Goal: Transaction & Acquisition: Book appointment/travel/reservation

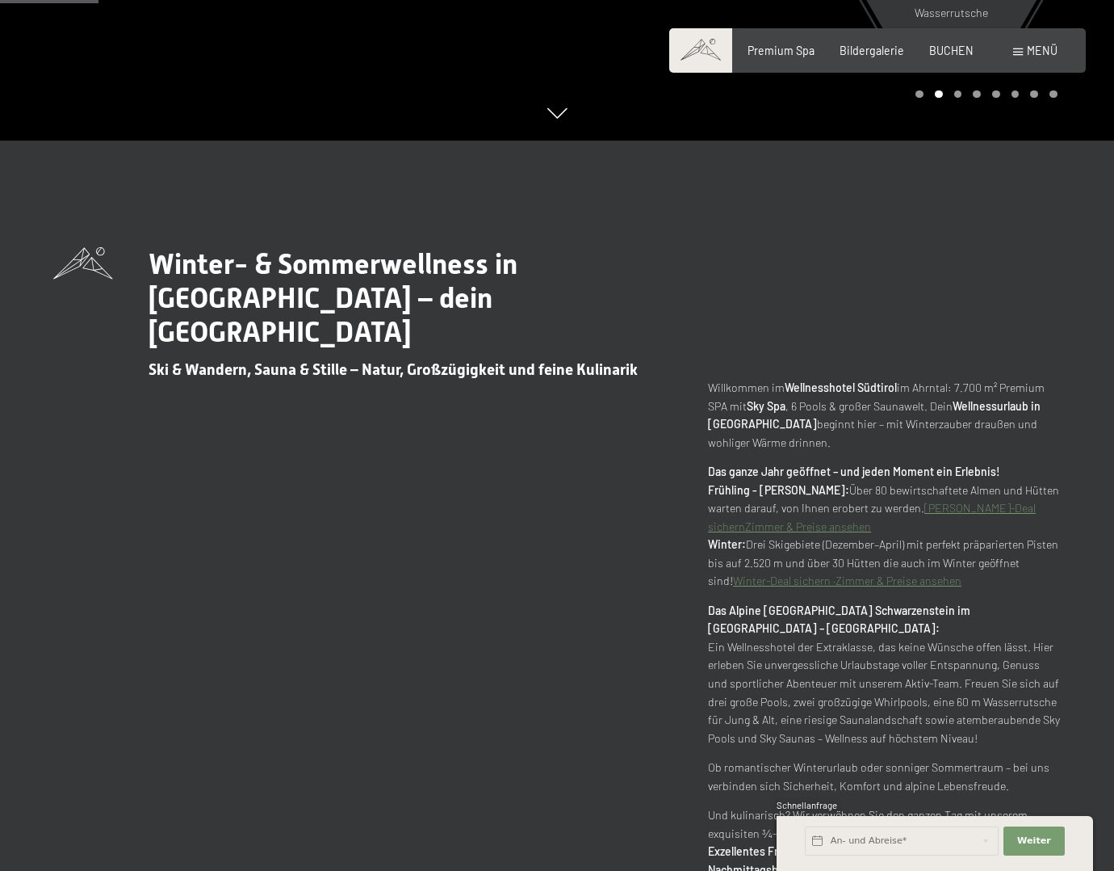
scroll to position [727, 0]
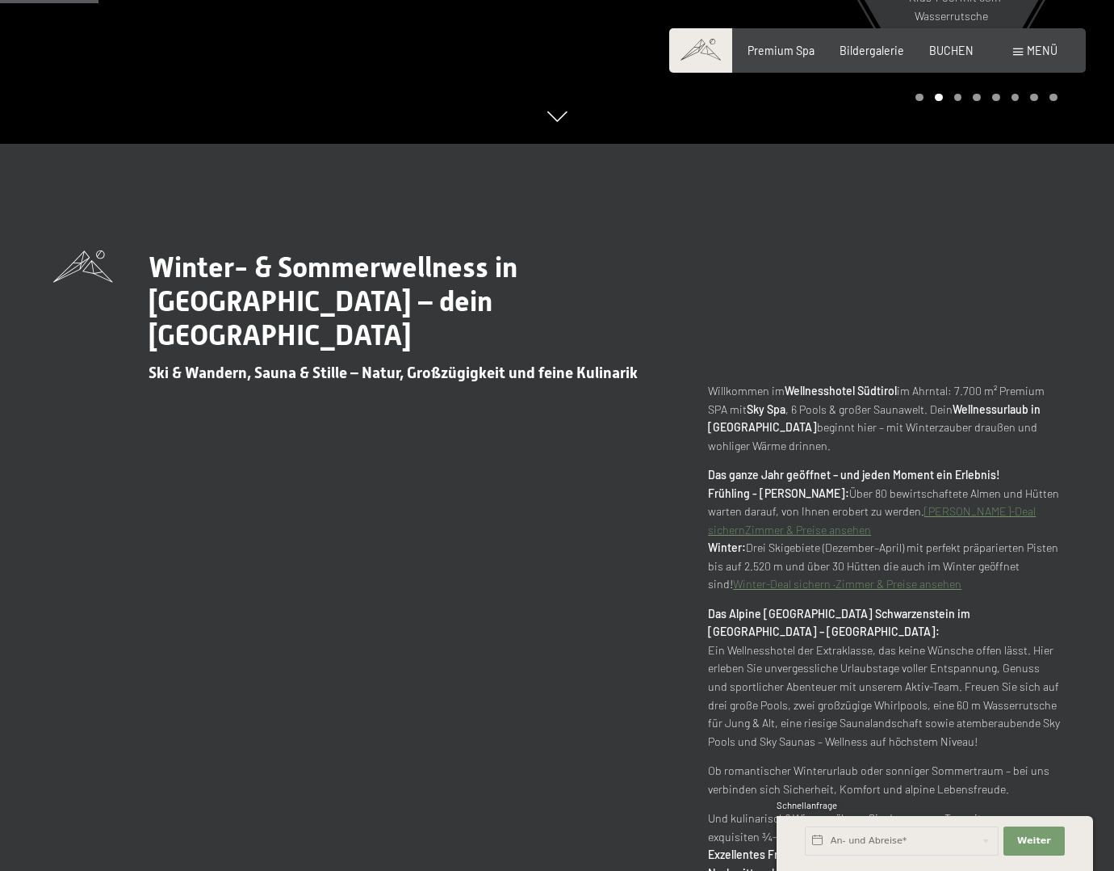
click at [745, 523] on link "Zimmer & Preise ansehen" at bounding box center [808, 530] width 126 height 14
click at [766, 577] on link "Winter-Deal sichern ·" at bounding box center [784, 584] width 103 height 14
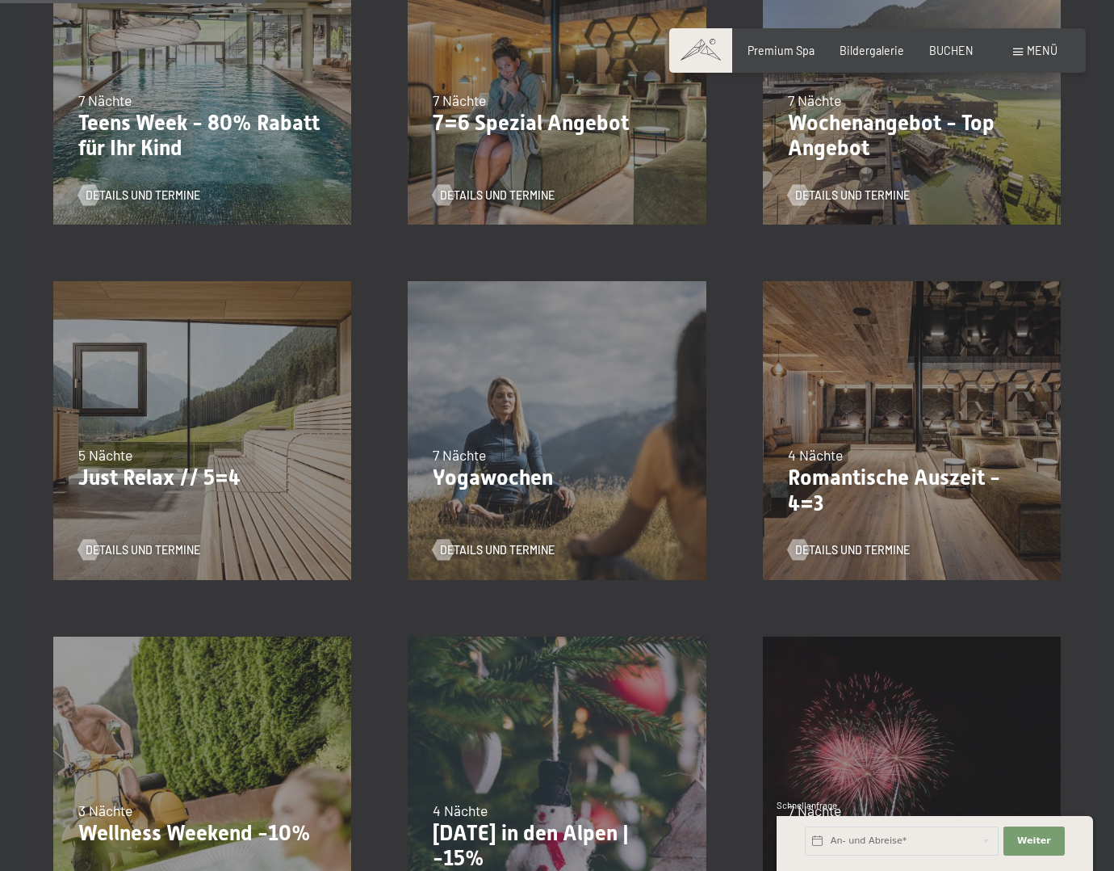
scroll to position [565, 0]
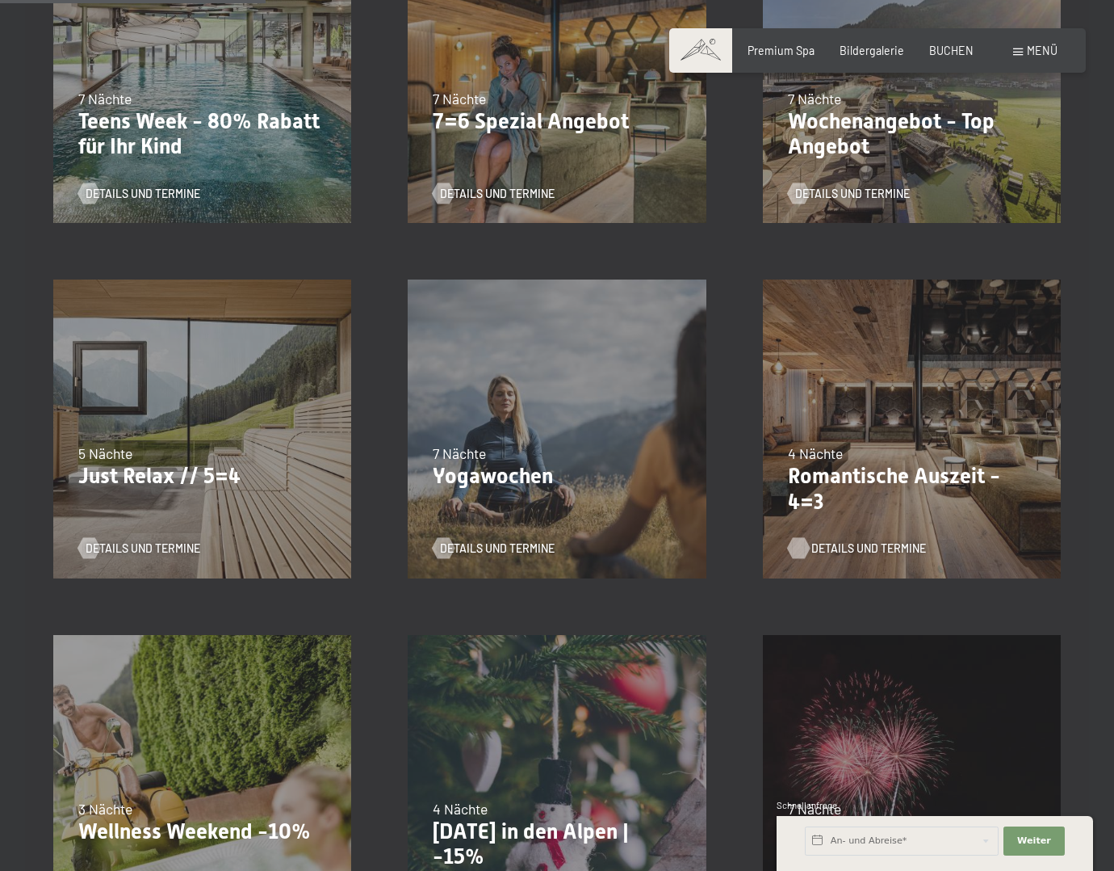
click at [844, 540] on span "Details und Termine" at bounding box center [869, 548] width 115 height 16
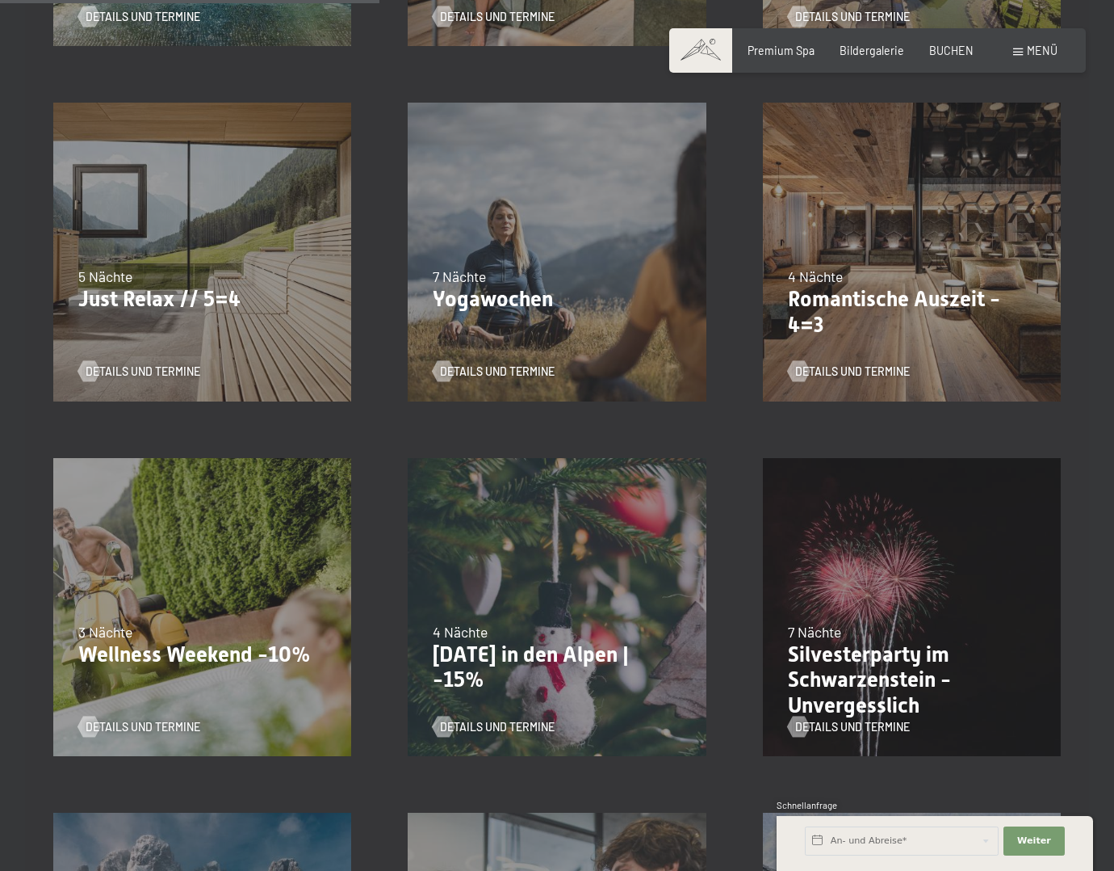
scroll to position [808, 0]
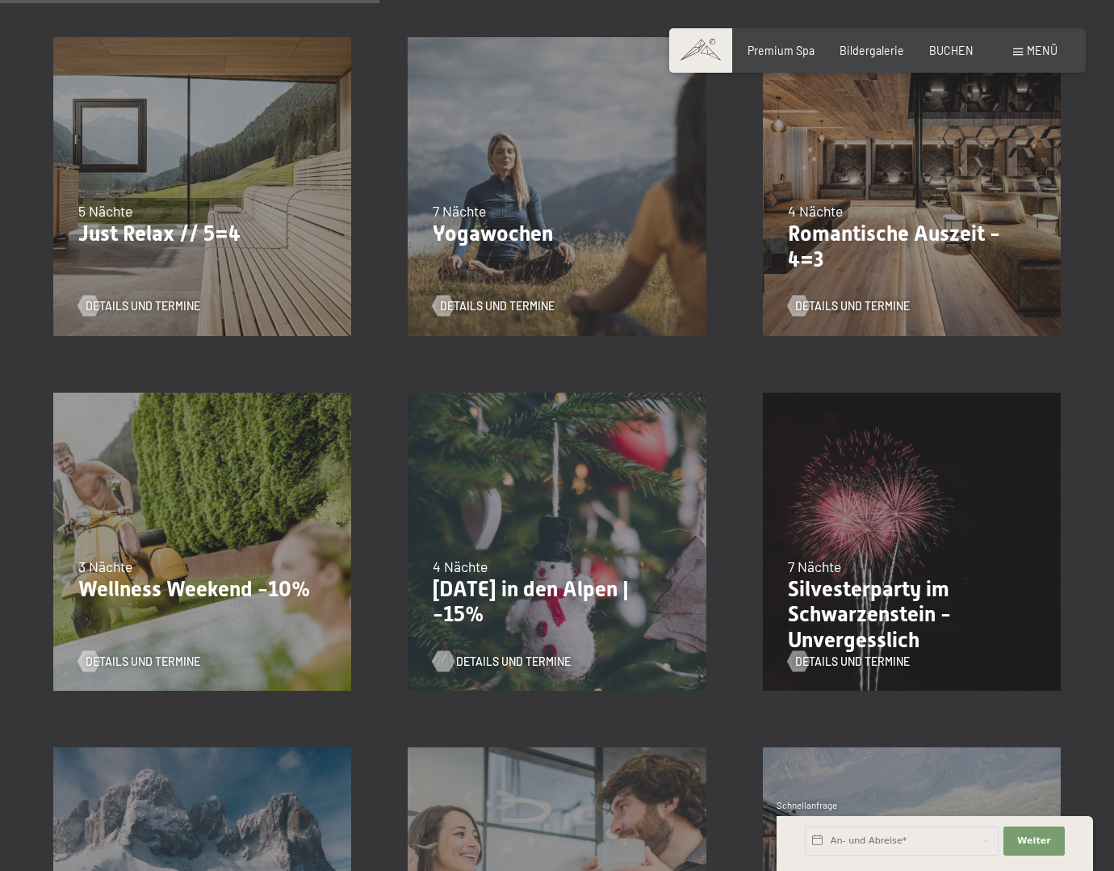
click at [492, 653] on span "Details und Termine" at bounding box center [513, 661] width 115 height 16
click at [841, 298] on span "Details und Termine" at bounding box center [869, 306] width 115 height 16
click at [180, 653] on span "Details und Termine" at bounding box center [159, 661] width 115 height 16
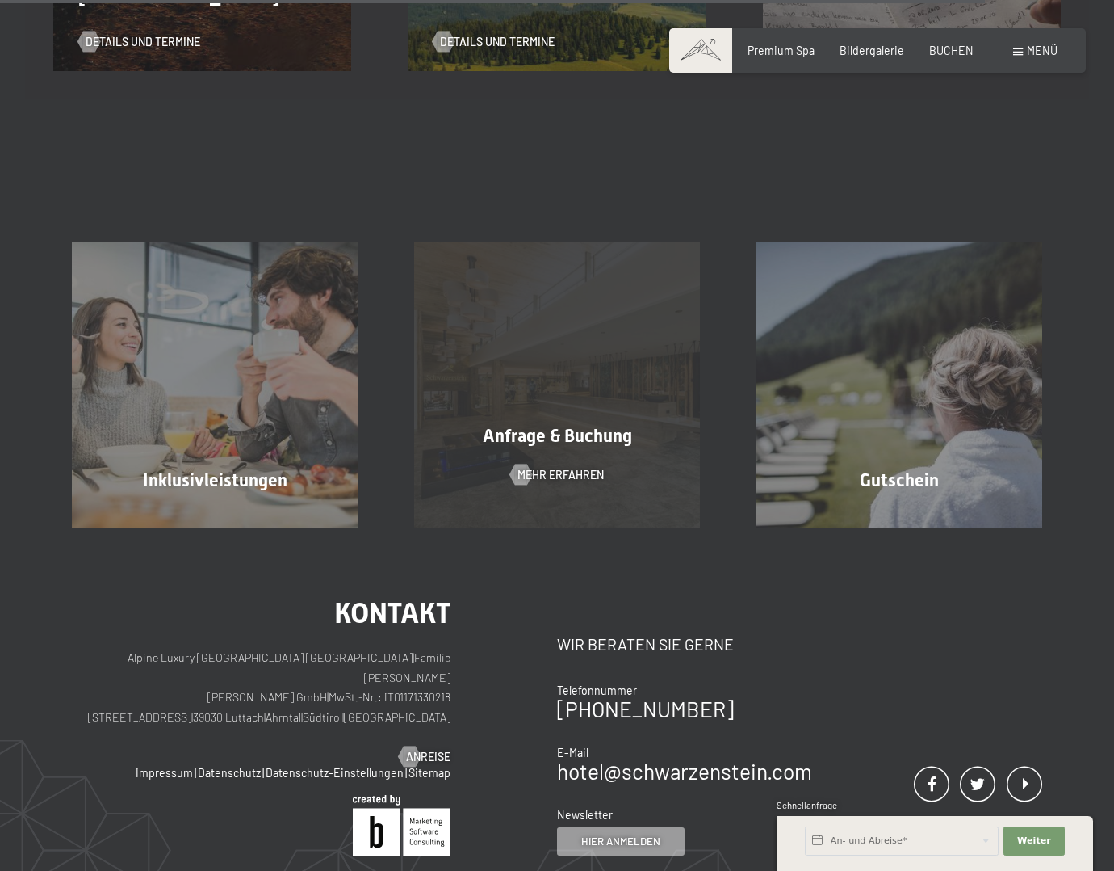
scroll to position [2180, 0]
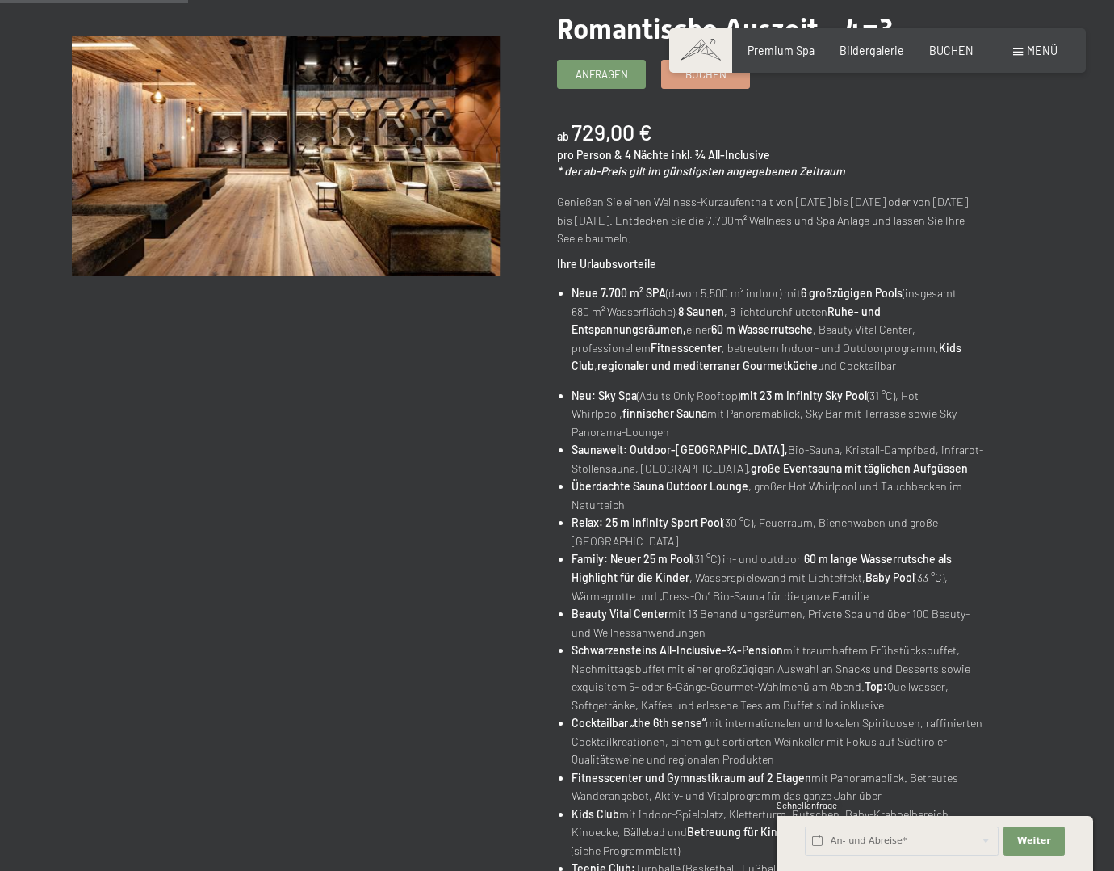
scroll to position [242, 0]
click at [695, 84] on link "Buchen" at bounding box center [705, 73] width 87 height 27
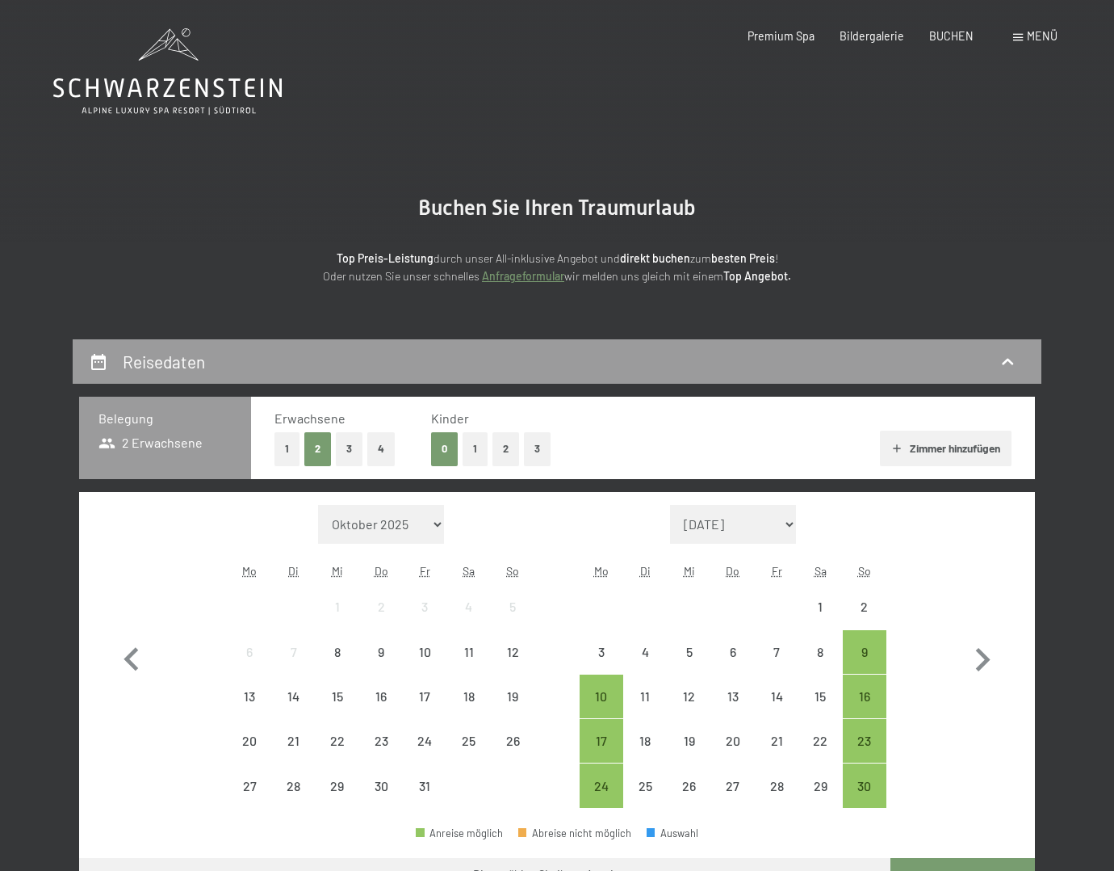
select select "[DATE]"
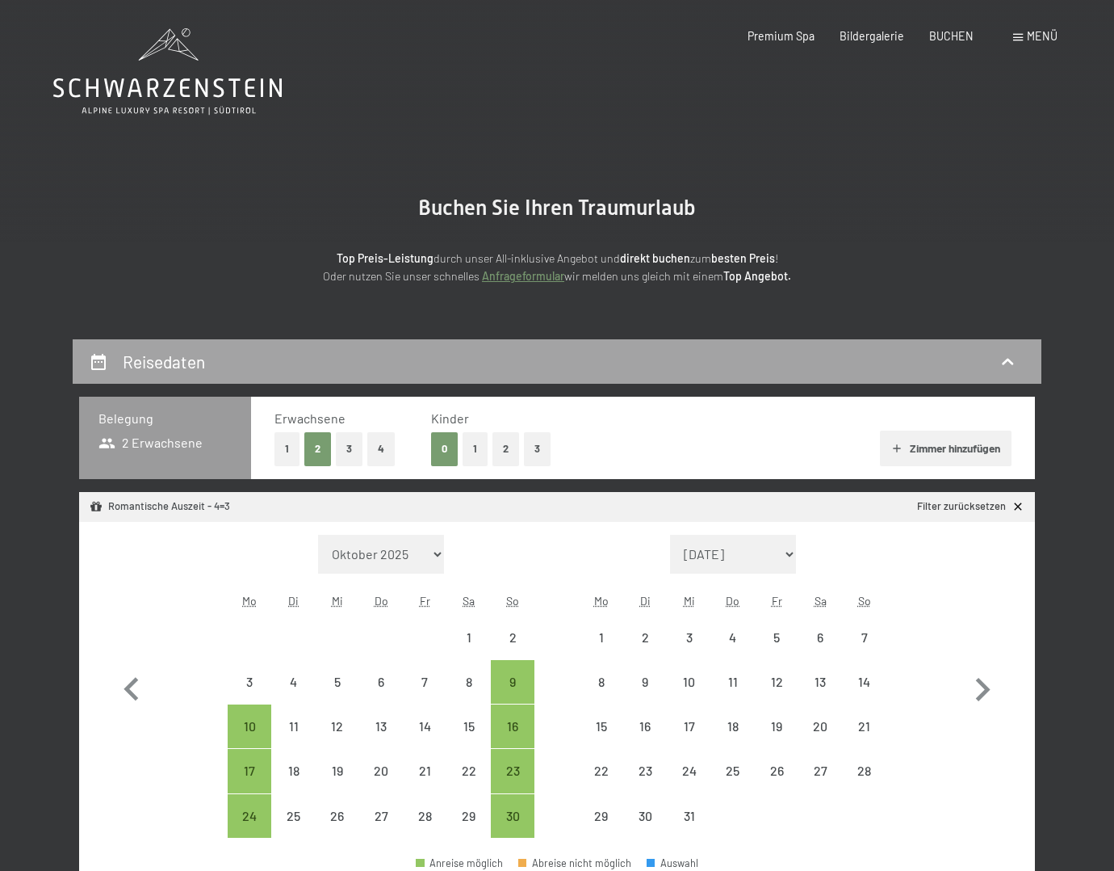
select select "[DATE]"
select select "2025-12-01"
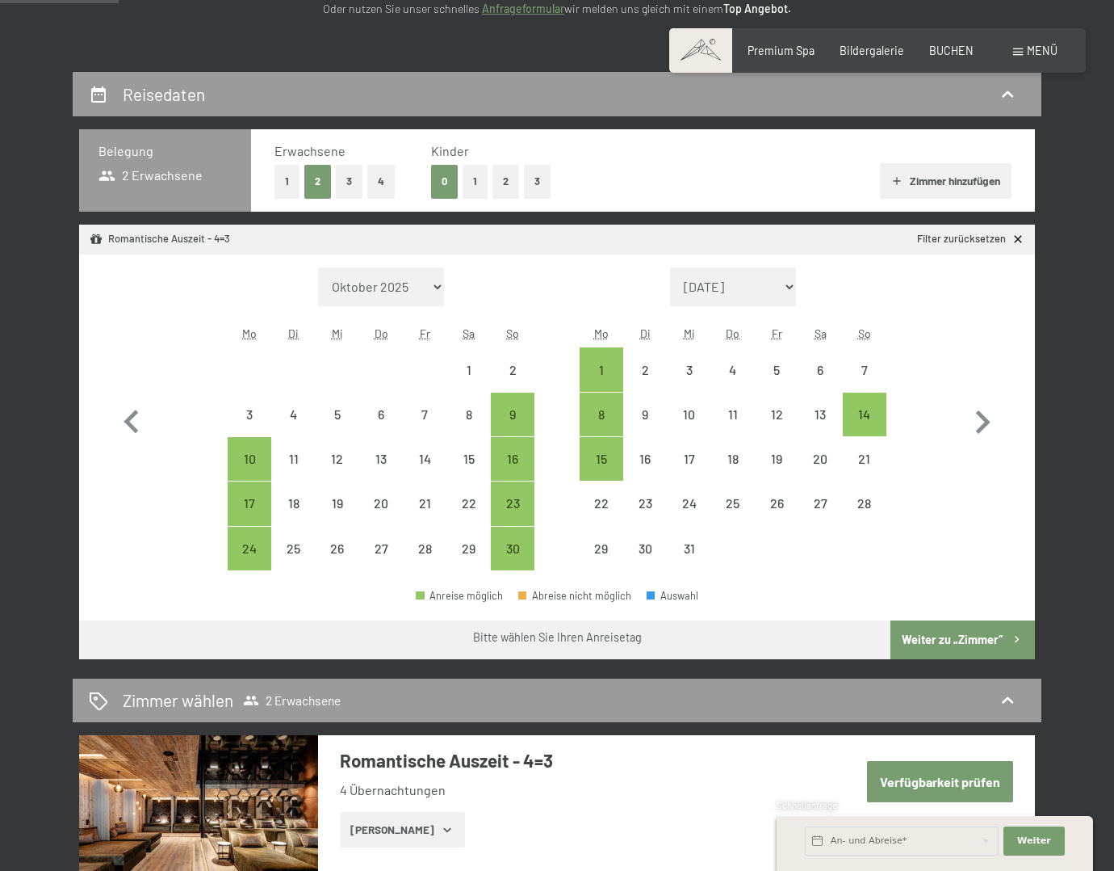
scroll to position [323, 0]
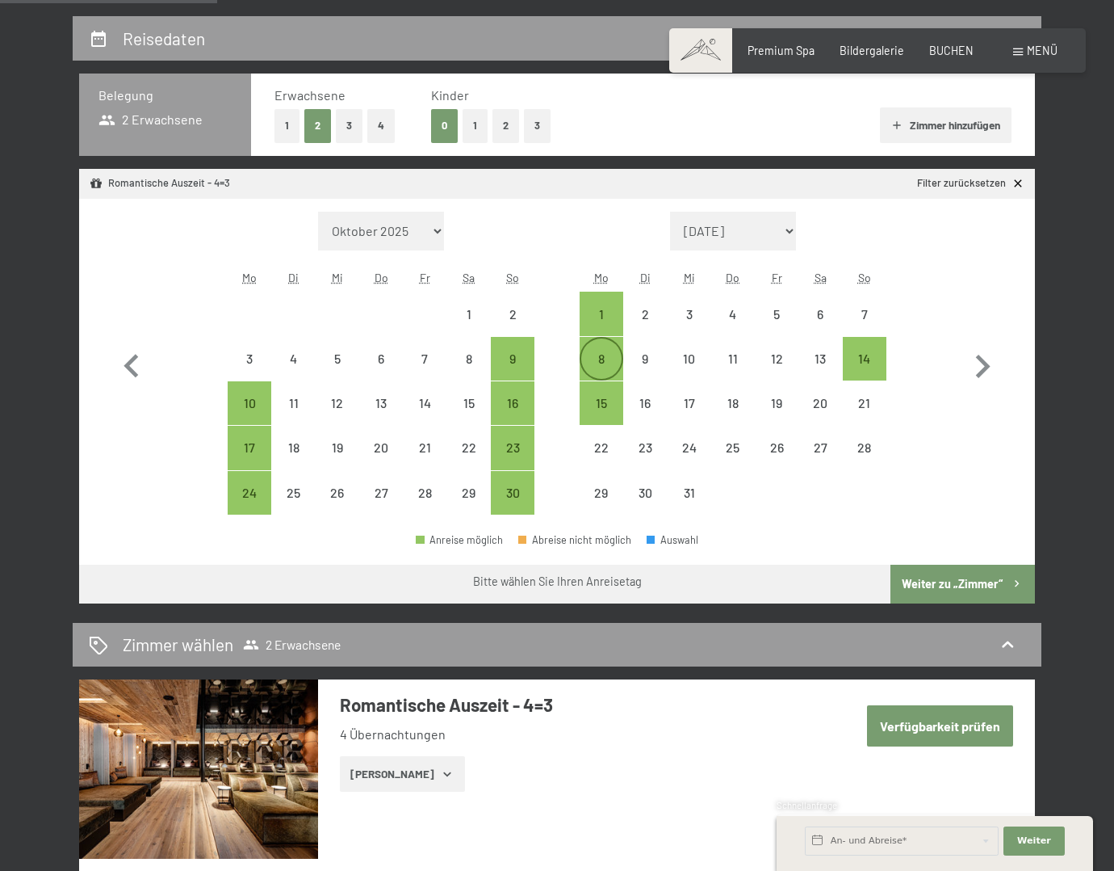
click at [591, 354] on div "8" at bounding box center [601, 372] width 40 height 40
select select "2025-11-01"
select select "[DATE]"
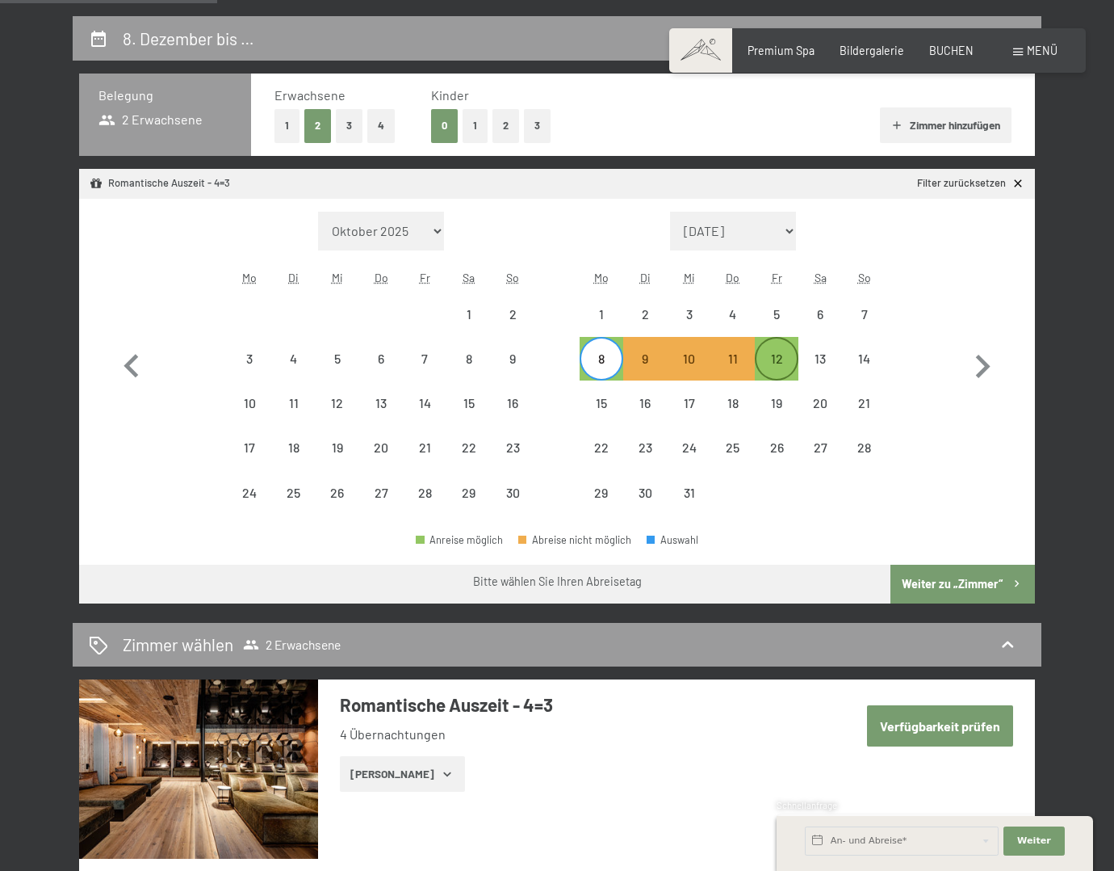
click at [775, 354] on div "12" at bounding box center [777, 372] width 40 height 40
select select "2025-11-01"
select select "2025-12-01"
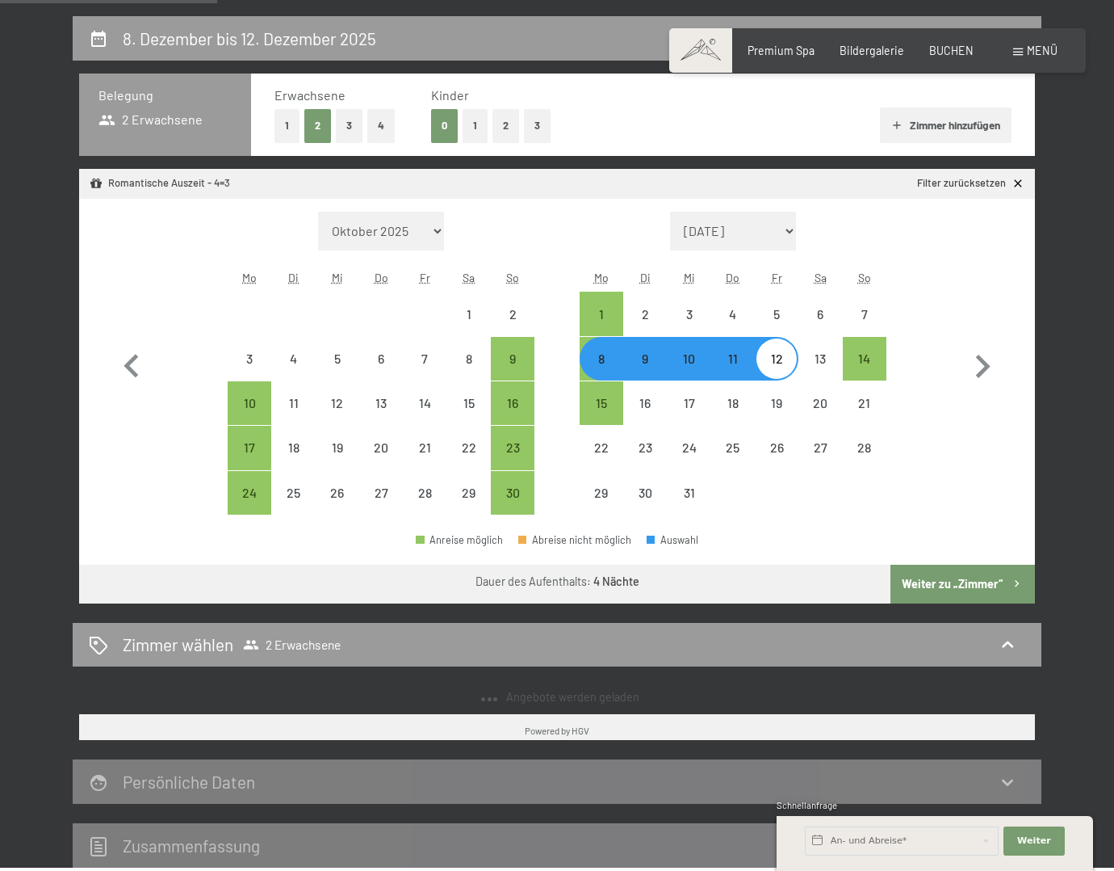
select select "2025-11-01"
select select "2025-12-01"
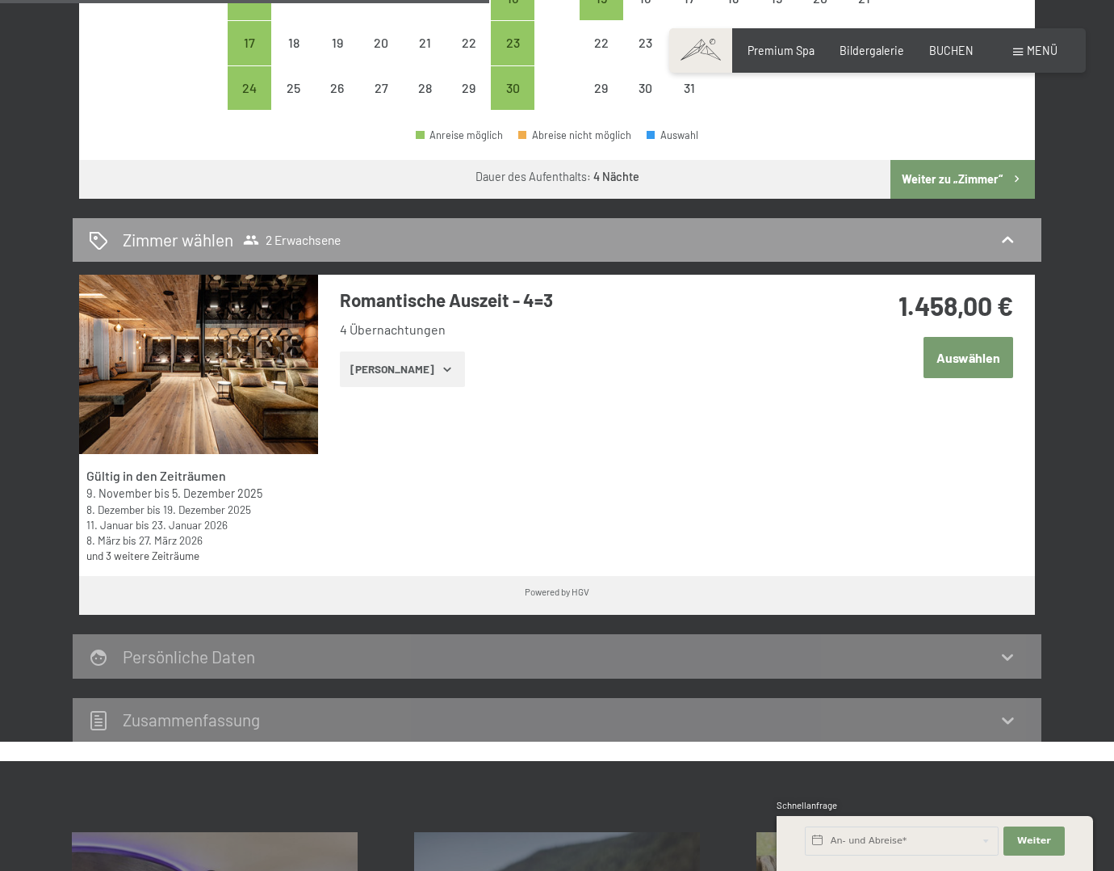
scroll to position [727, 0]
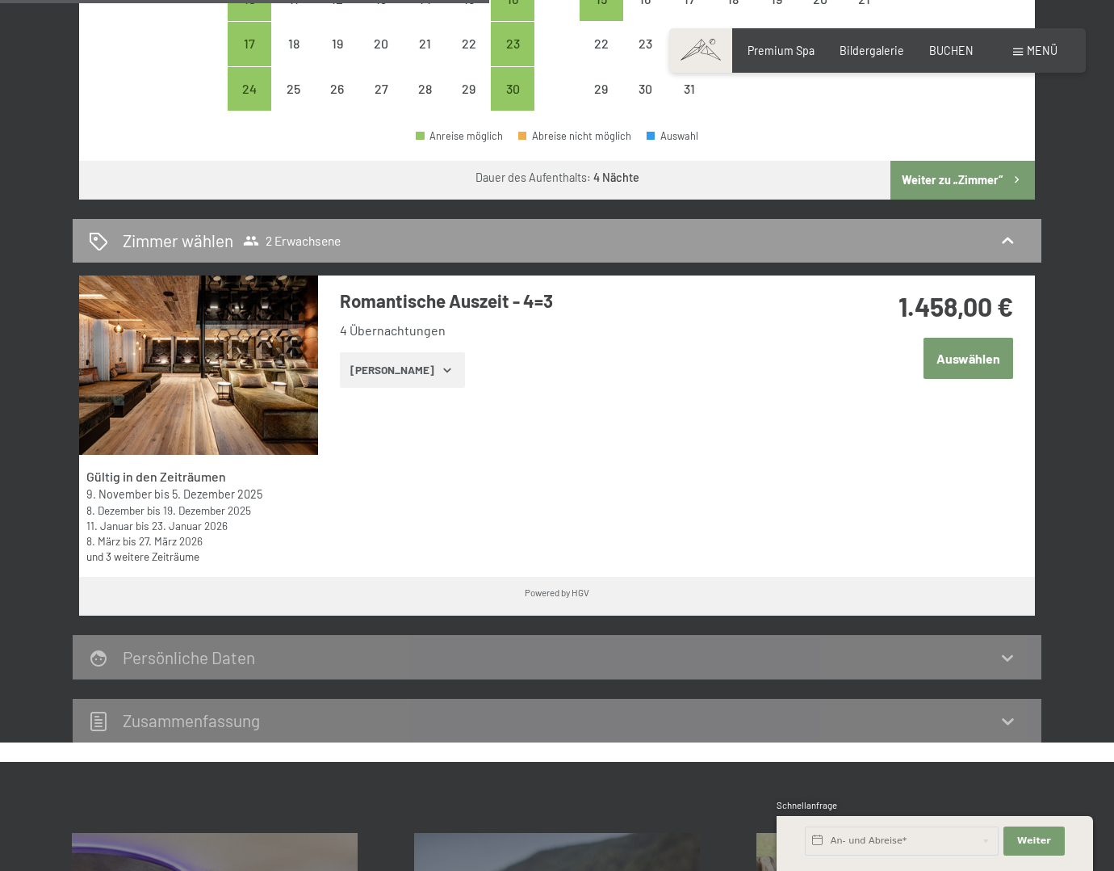
click at [993, 166] on button "Weiter zu „Zimmer“" at bounding box center [963, 180] width 145 height 39
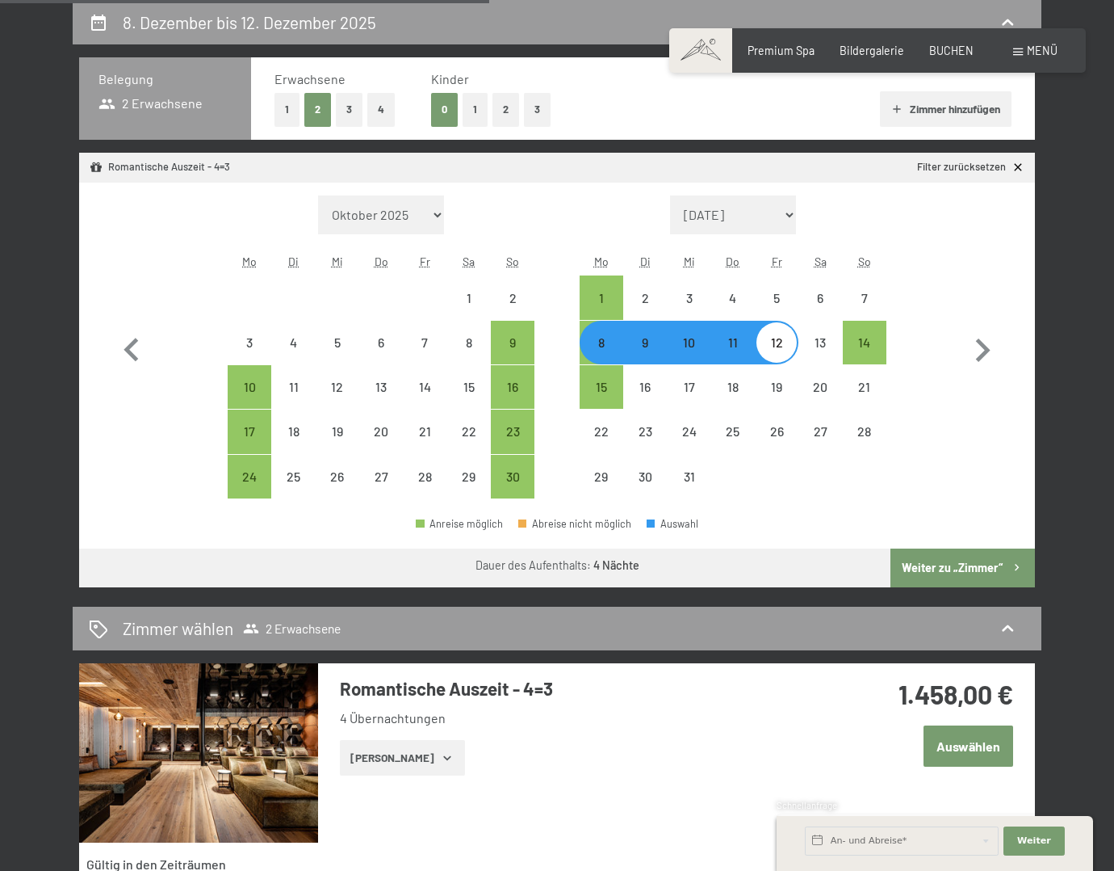
select select "2025-11-01"
select select "2025-12-01"
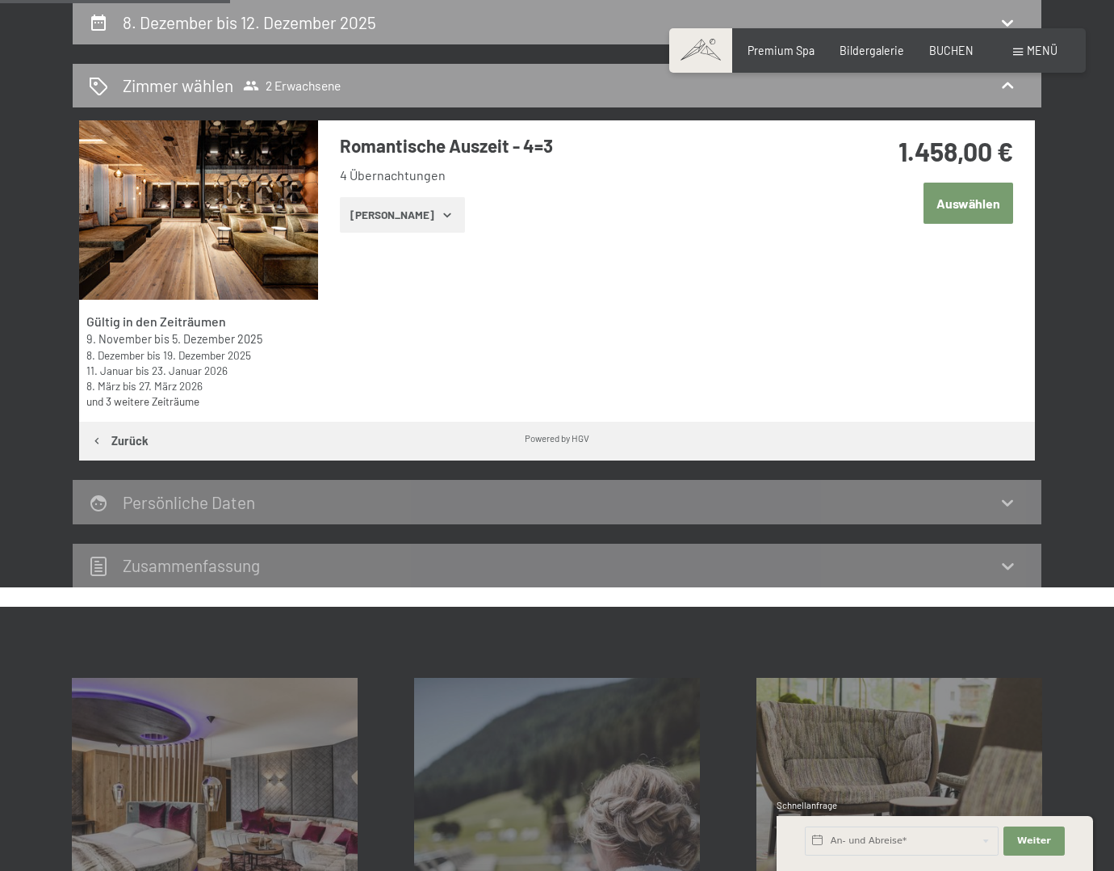
click at [441, 216] on icon "button" at bounding box center [447, 214] width 13 height 13
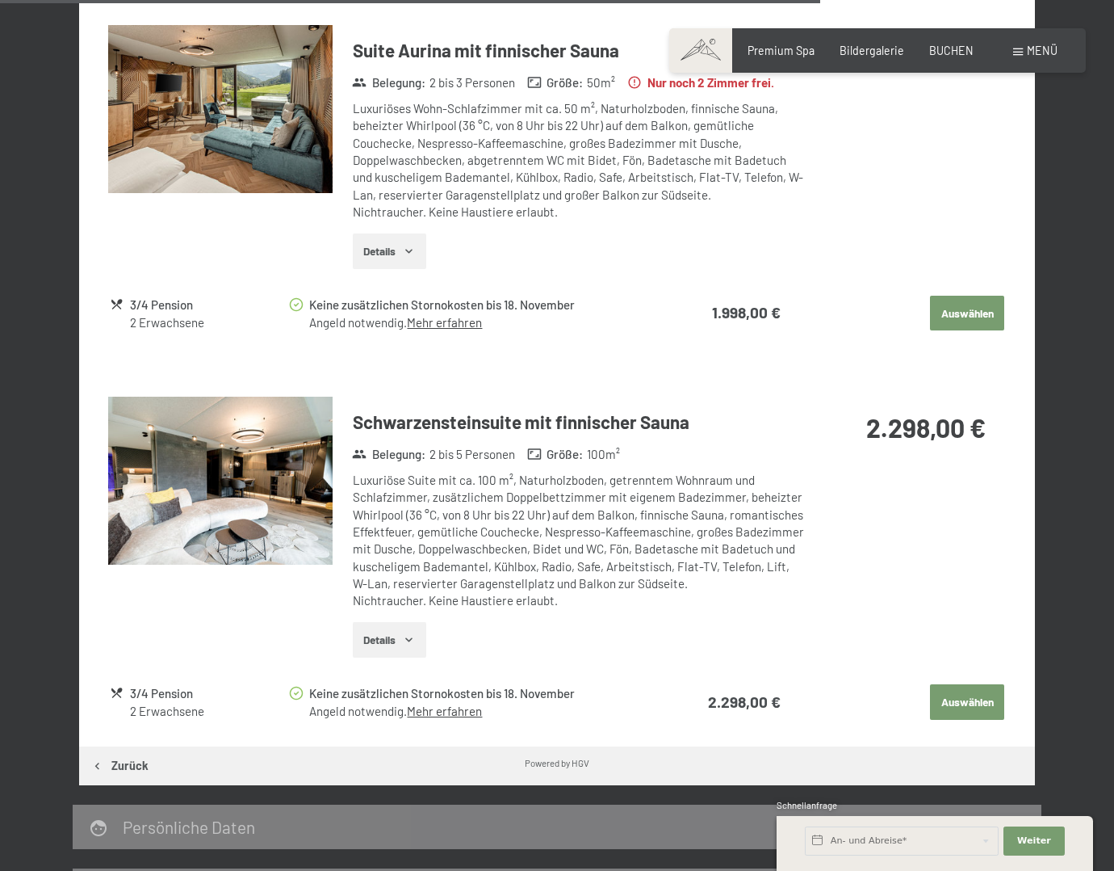
scroll to position [3085, 0]
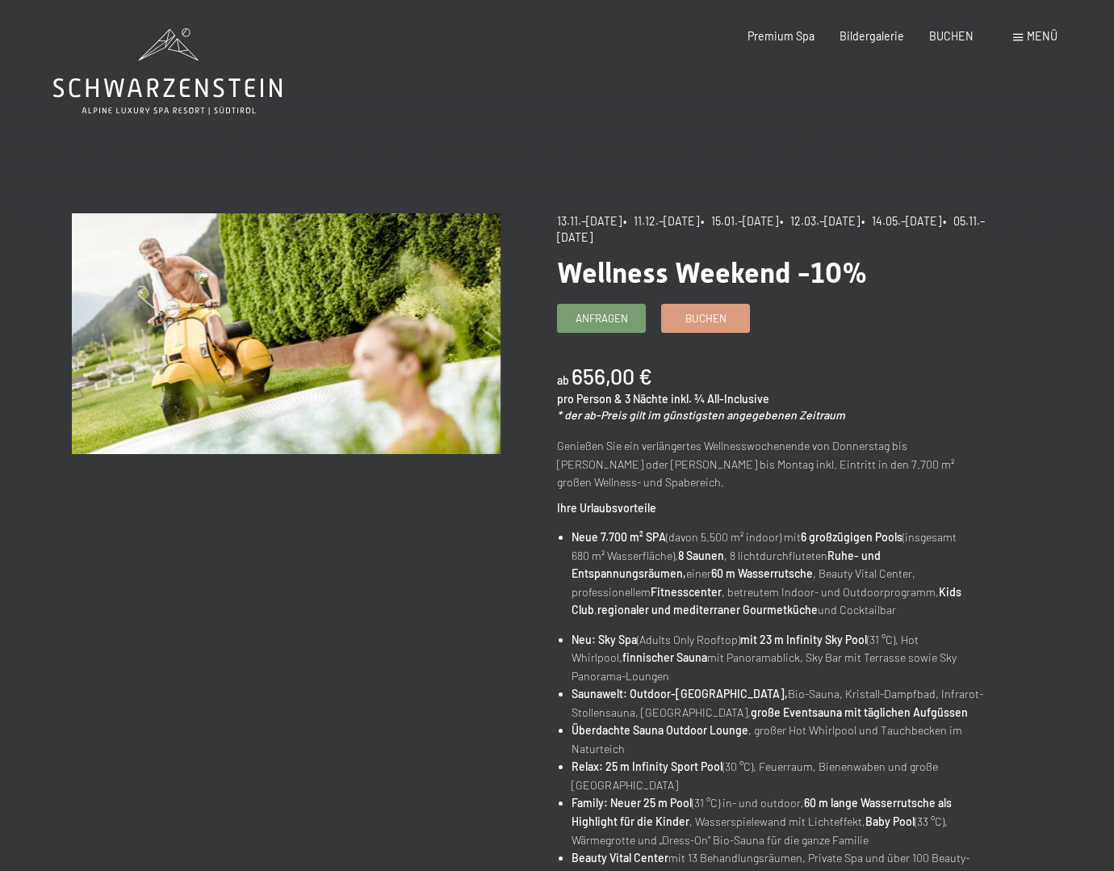
click at [702, 322] on span "Buchen" at bounding box center [706, 318] width 41 height 15
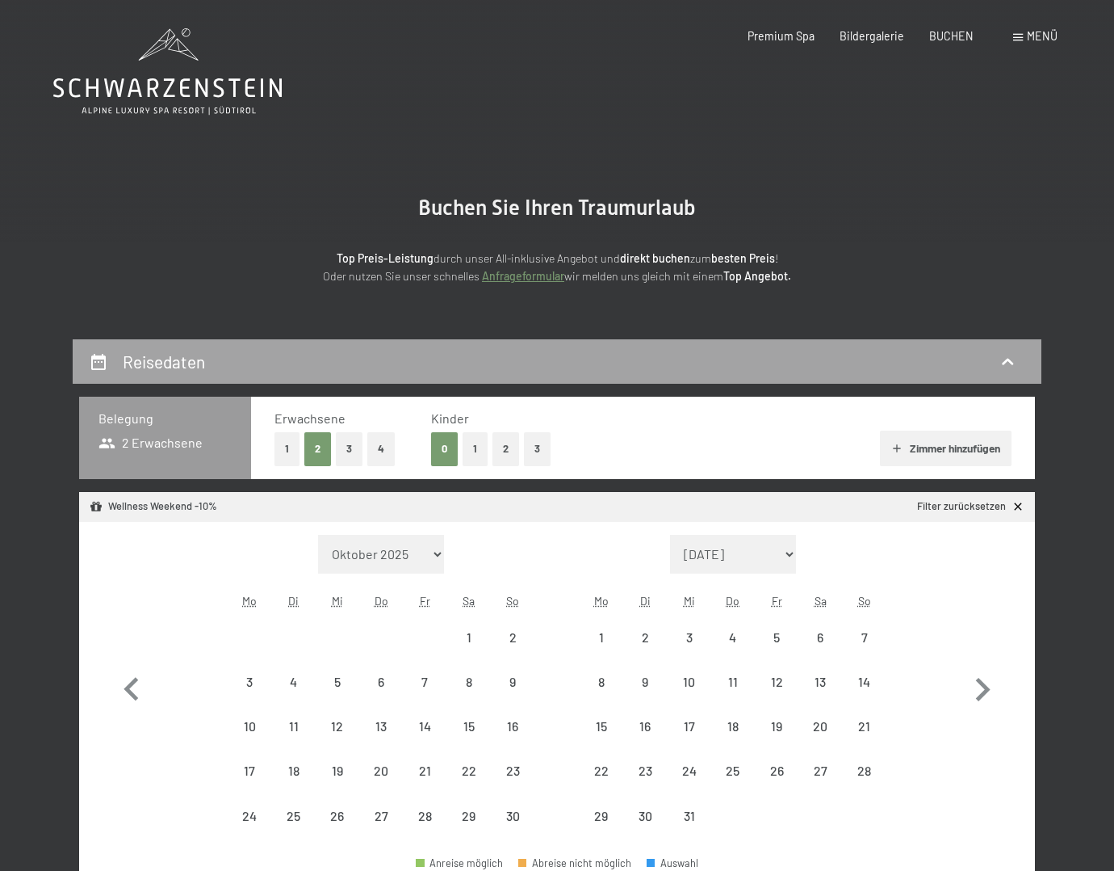
select select "2025-11-01"
select select "2025-12-01"
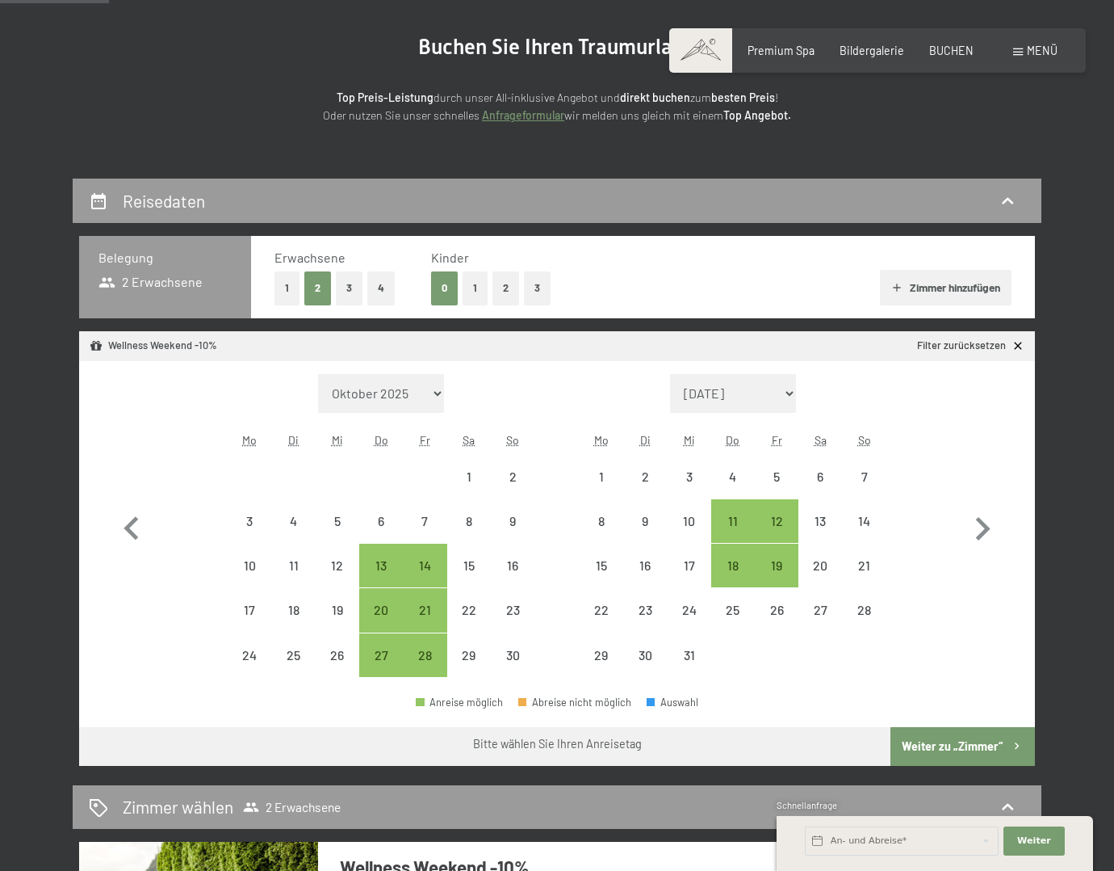
scroll to position [162, 0]
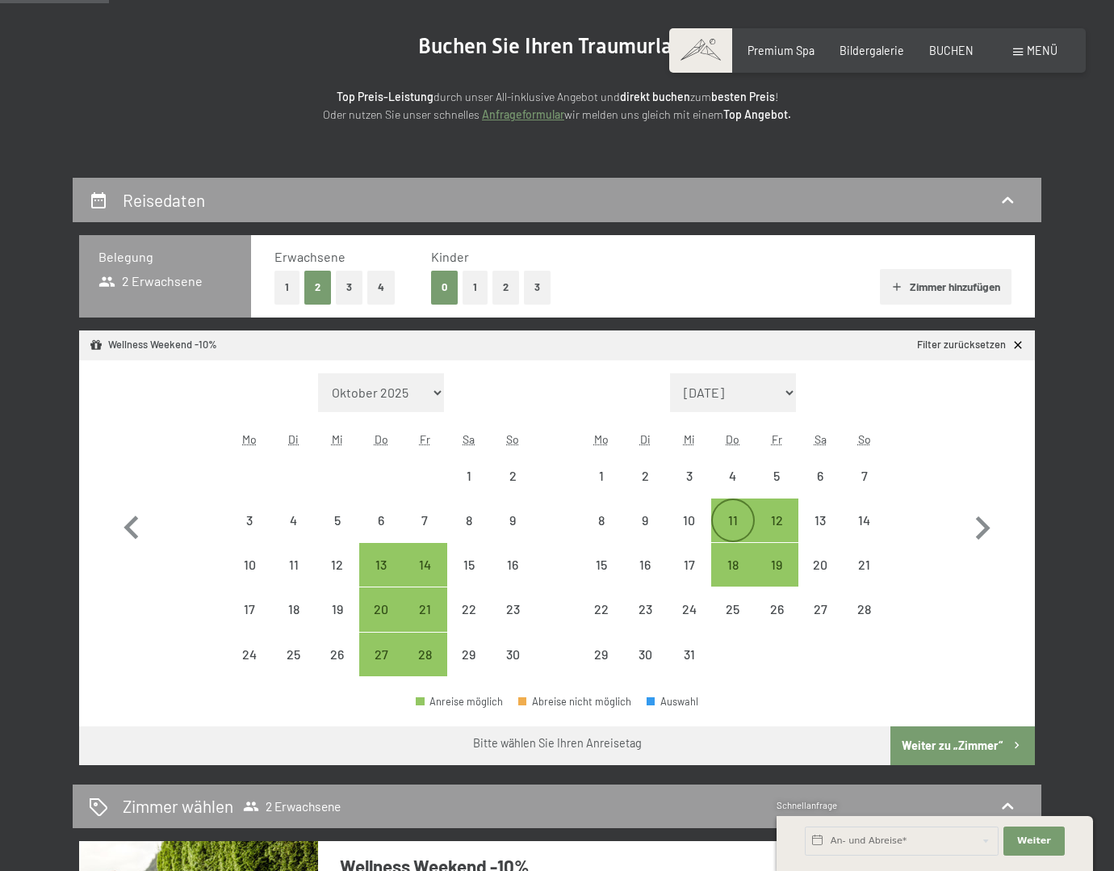
click at [734, 514] on div "11" at bounding box center [733, 534] width 40 height 40
select select "2025-11-01"
select select "2025-12-01"
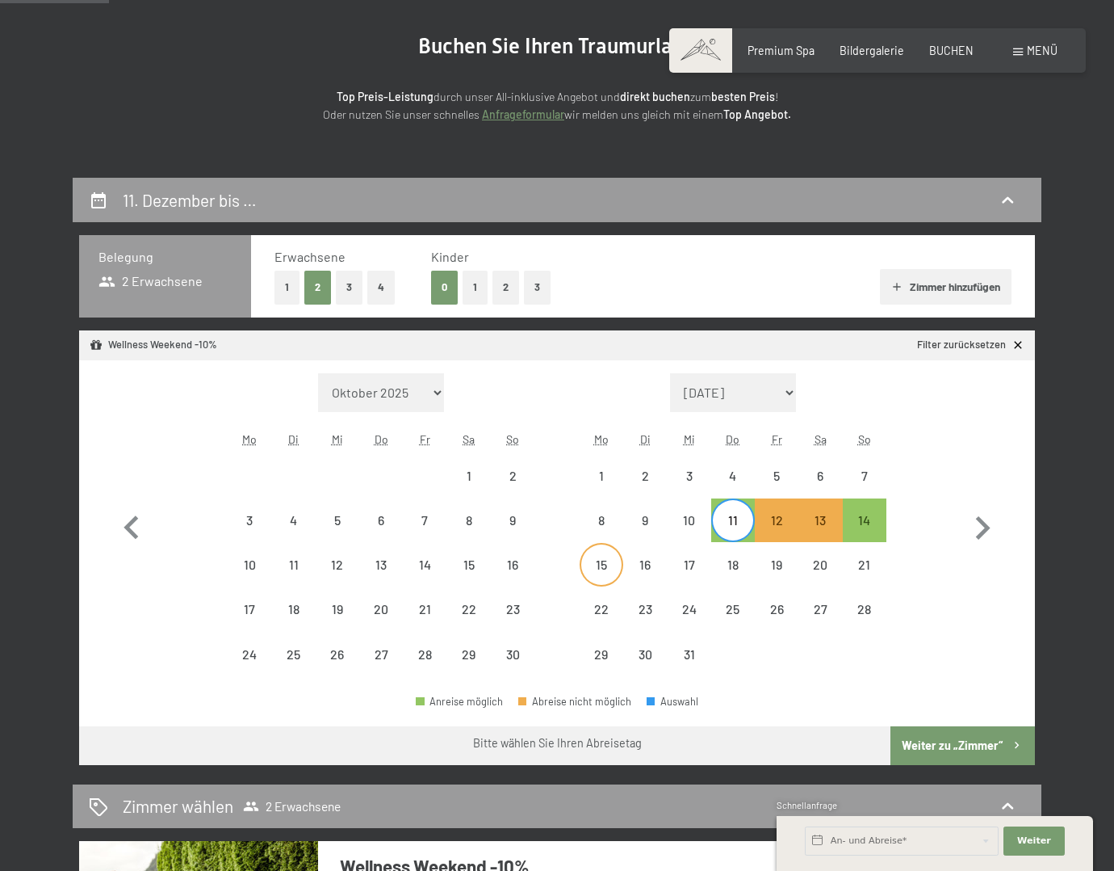
click at [608, 568] on div "15" at bounding box center [601, 578] width 40 height 40
select select "2025-11-01"
select select "2025-12-01"
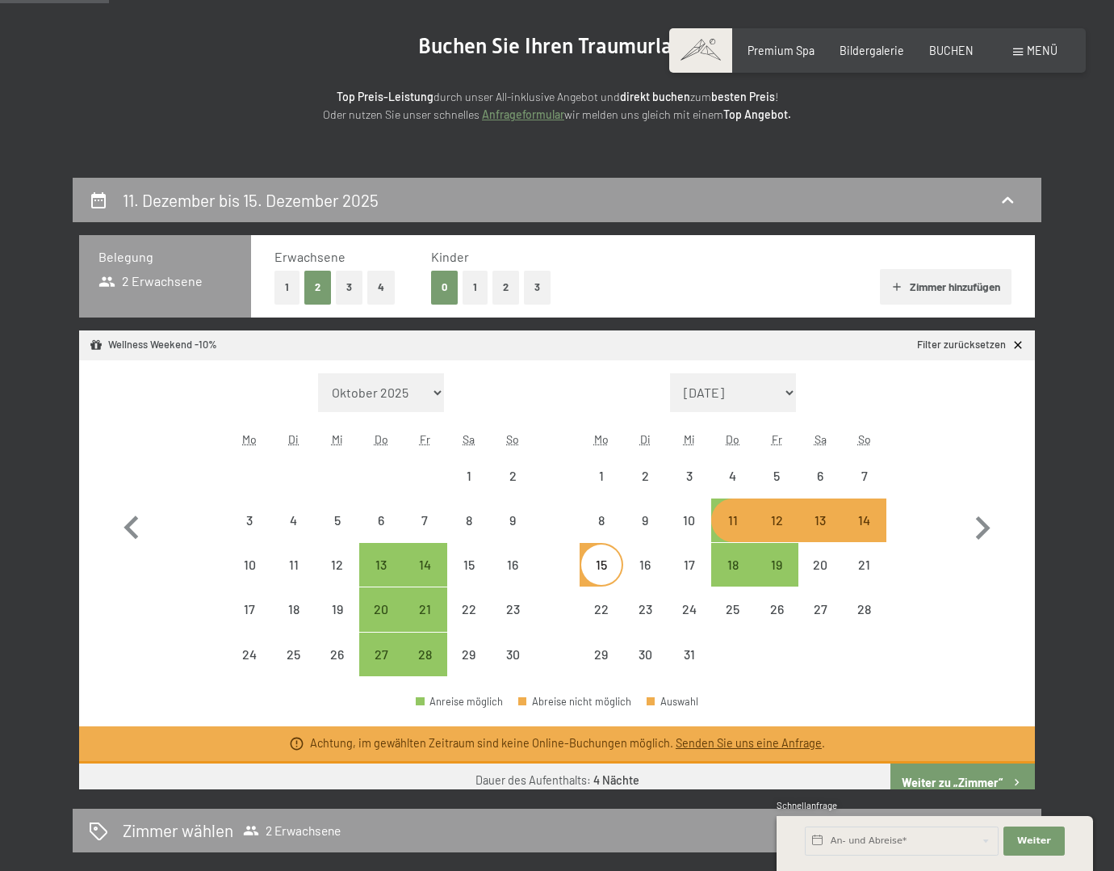
select select "2025-11-01"
select select "2025-12-01"
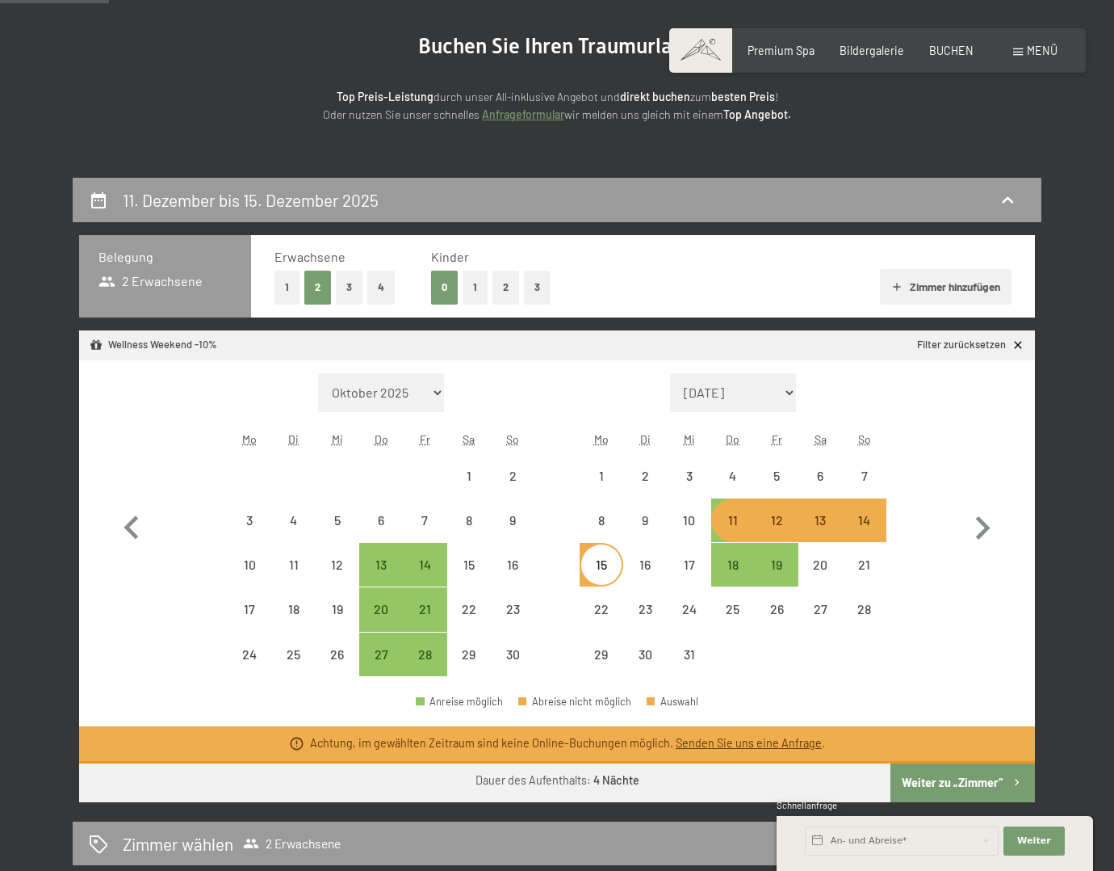
click at [728, 521] on div "11" at bounding box center [733, 534] width 40 height 40
select select "2025-11-01"
select select "2025-12-01"
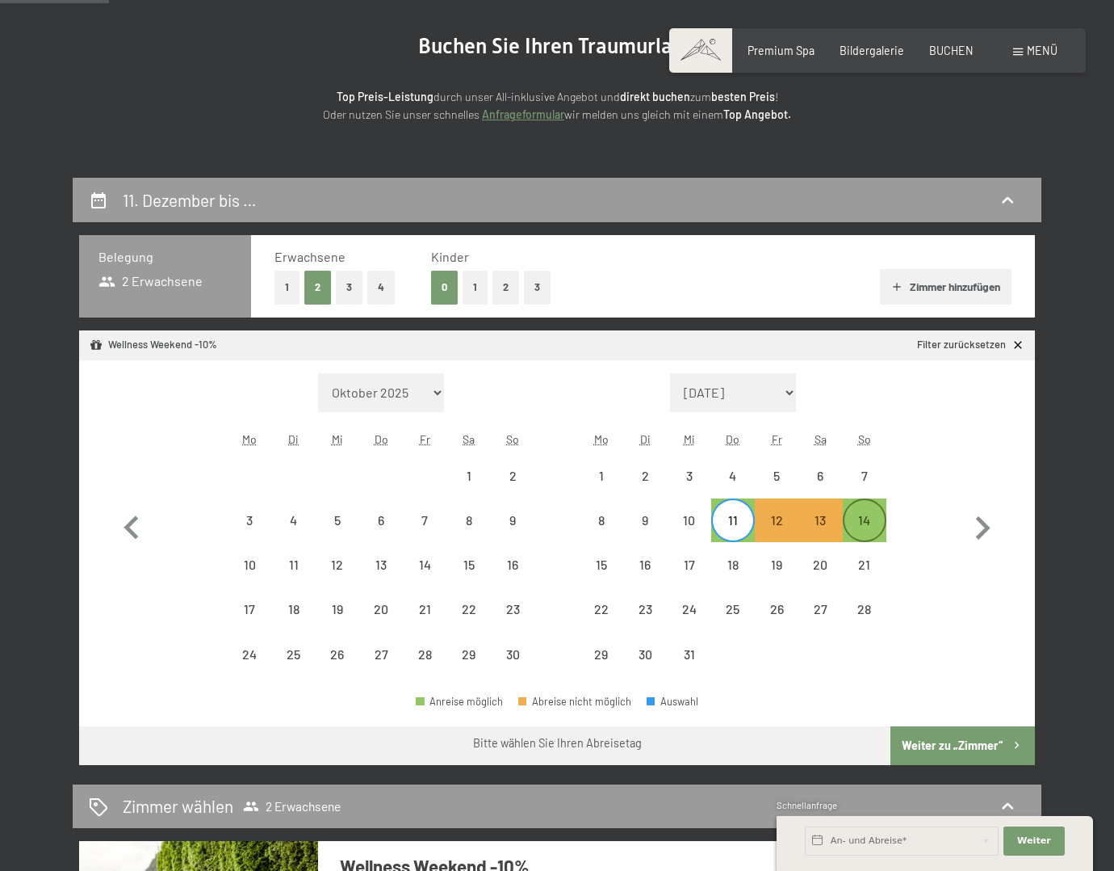
click at [874, 523] on div "14" at bounding box center [865, 534] width 40 height 40
select select "2025-11-01"
select select "2025-12-01"
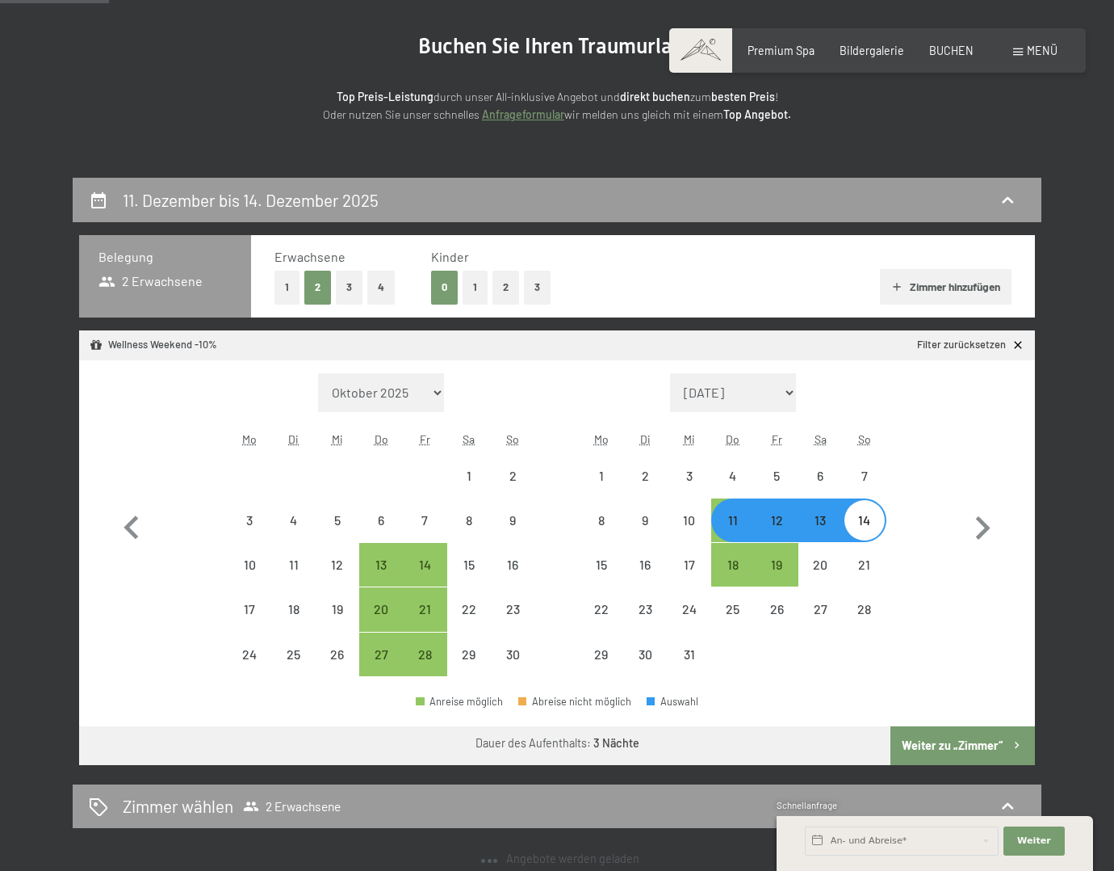
select select "2025-11-01"
select select "2025-12-01"
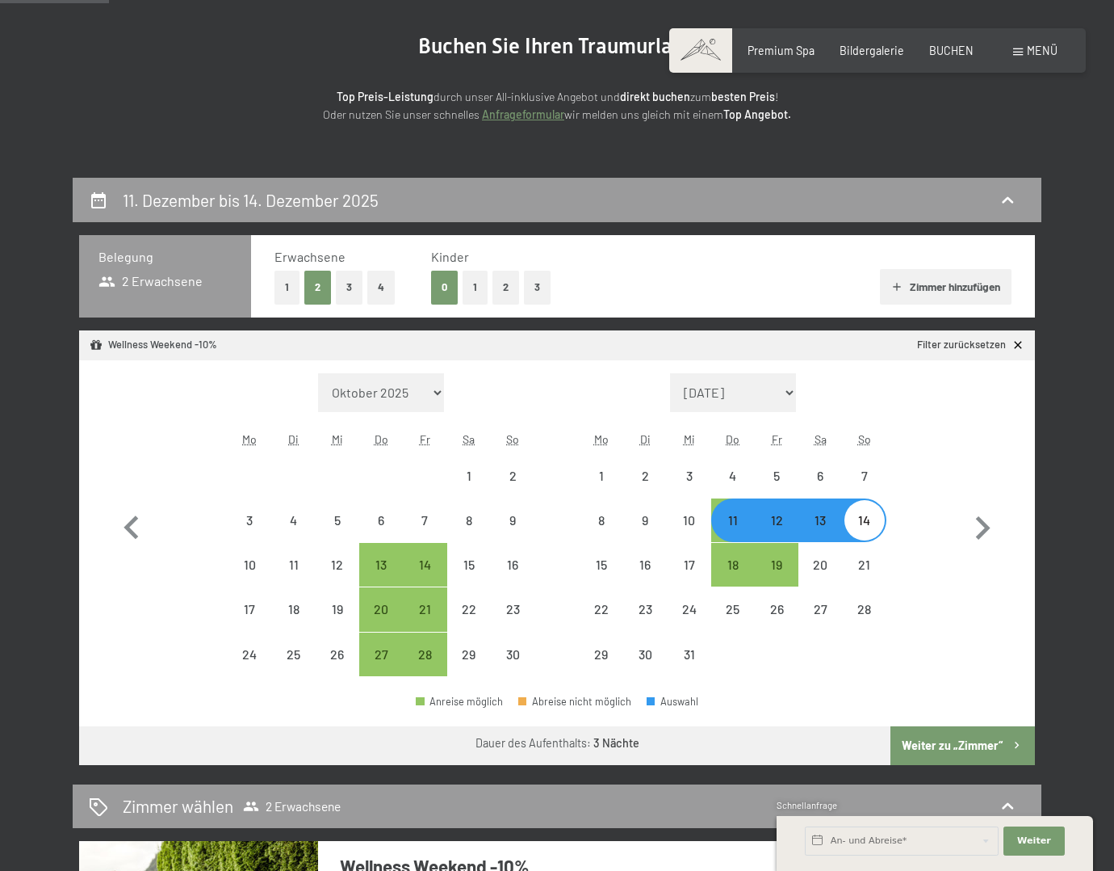
click at [942, 739] on button "Weiter zu „Zimmer“" at bounding box center [963, 745] width 145 height 39
select select "2025-11-01"
select select "2025-12-01"
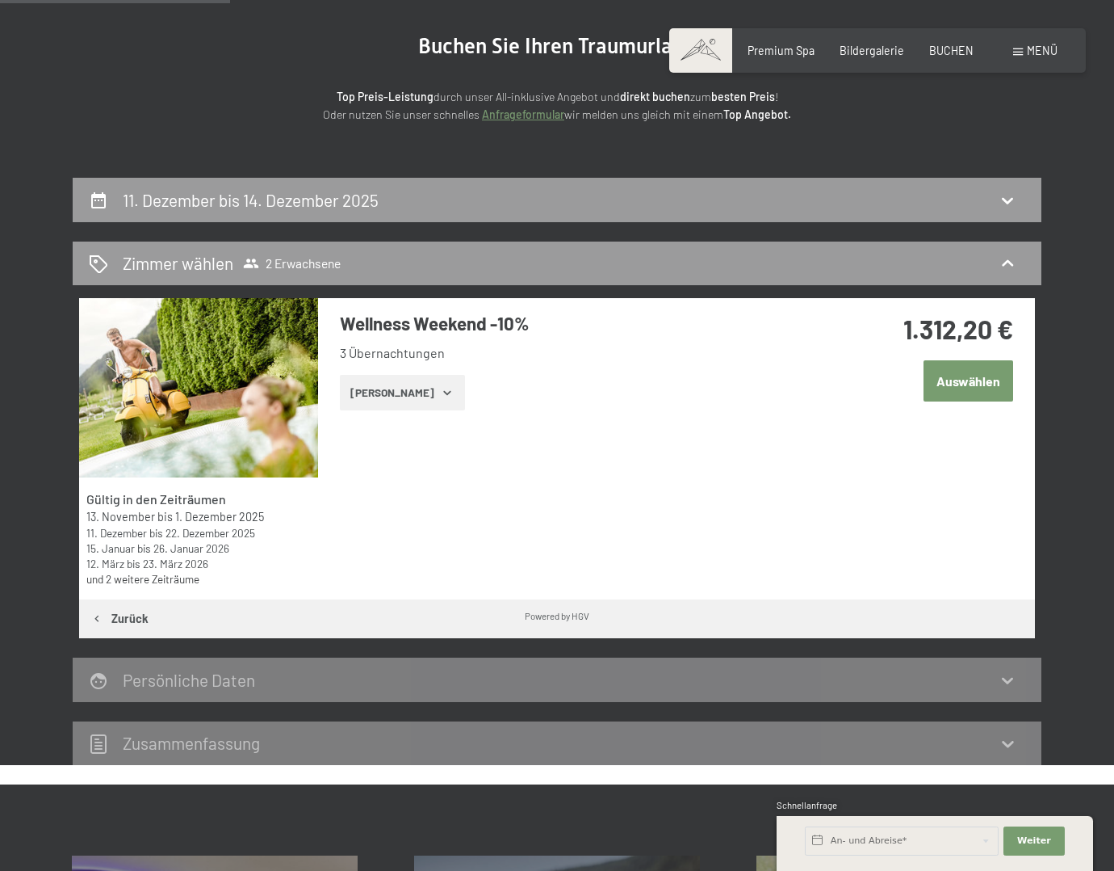
scroll to position [339, 0]
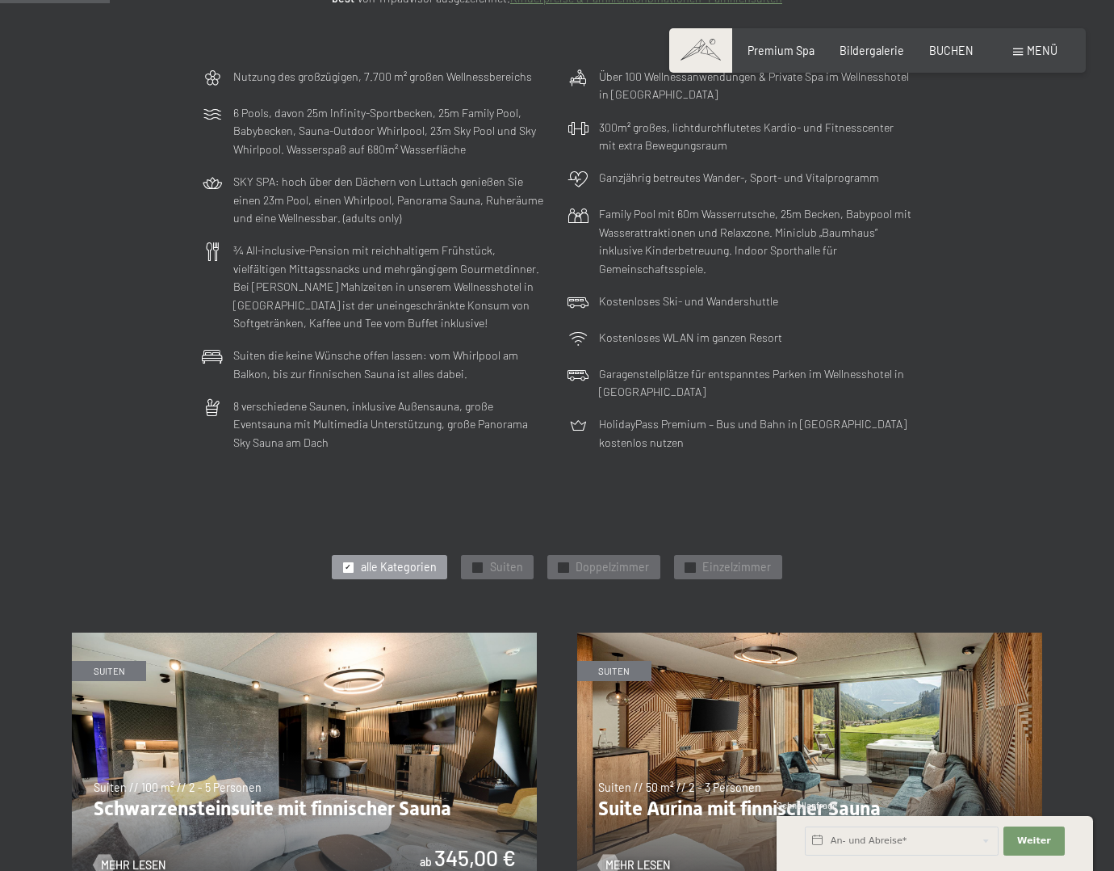
scroll to position [565, 0]
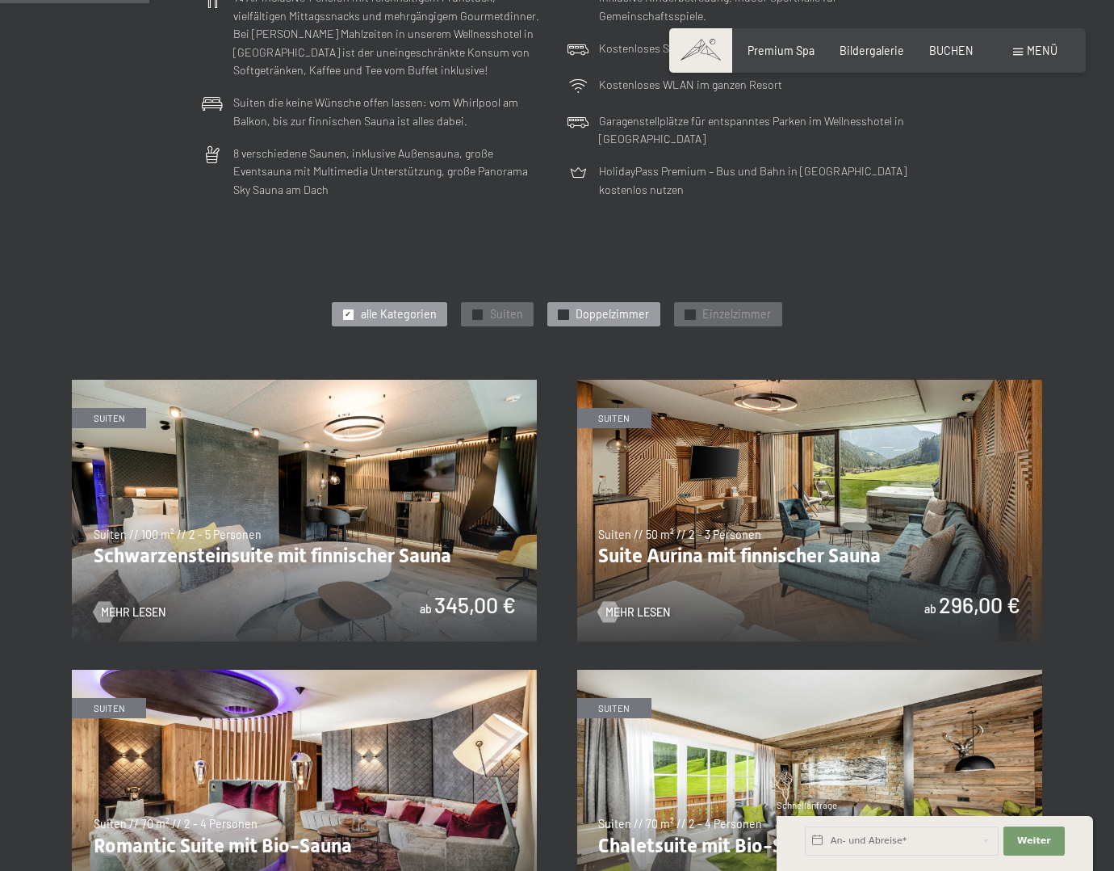
click at [580, 313] on span "Doppelzimmer" at bounding box center [612, 314] width 73 height 16
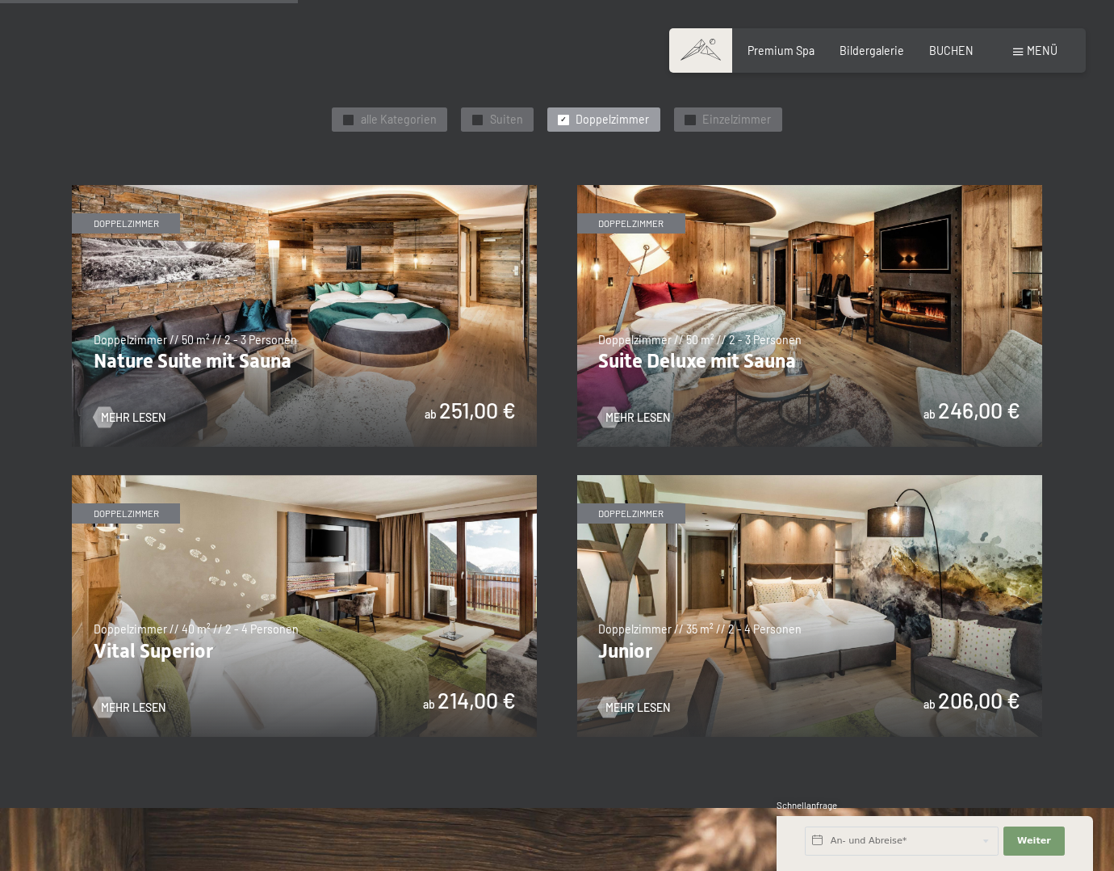
scroll to position [808, 0]
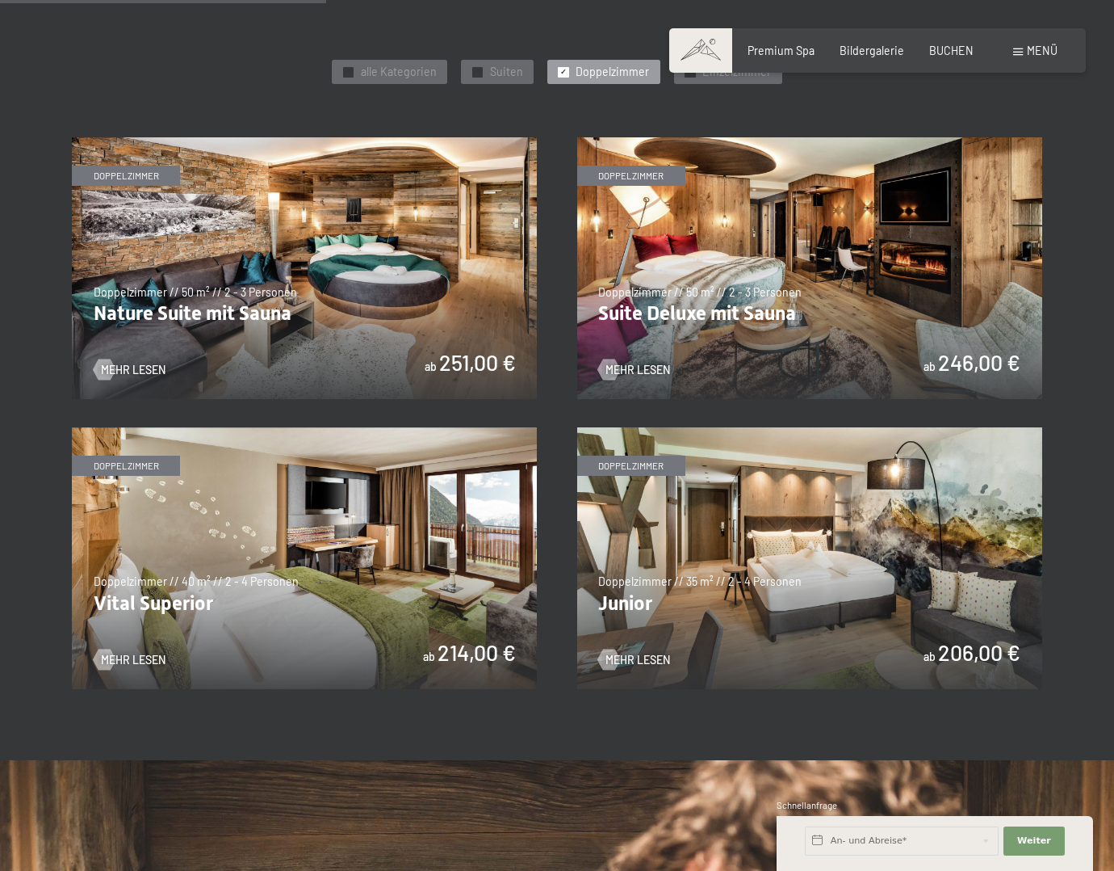
click at [661, 514] on img at bounding box center [809, 558] width 465 height 262
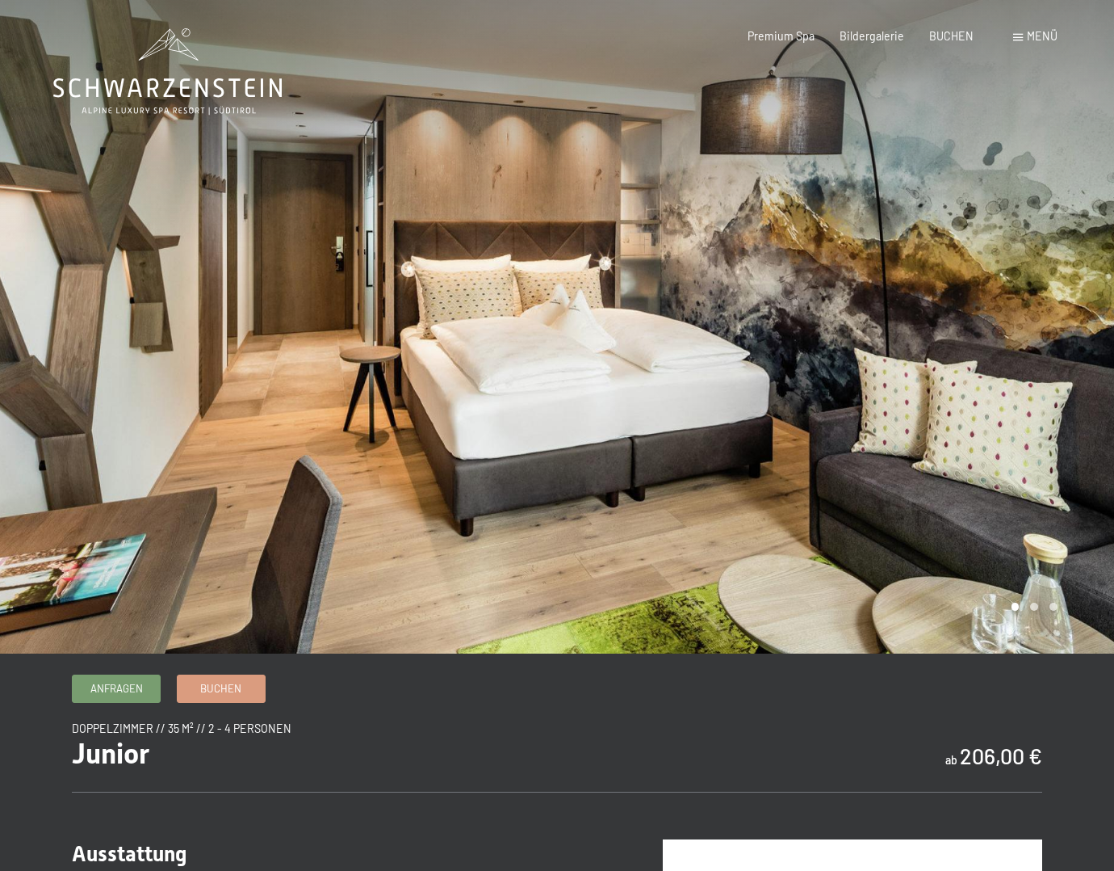
click at [1026, 447] on div at bounding box center [835, 326] width 557 height 653
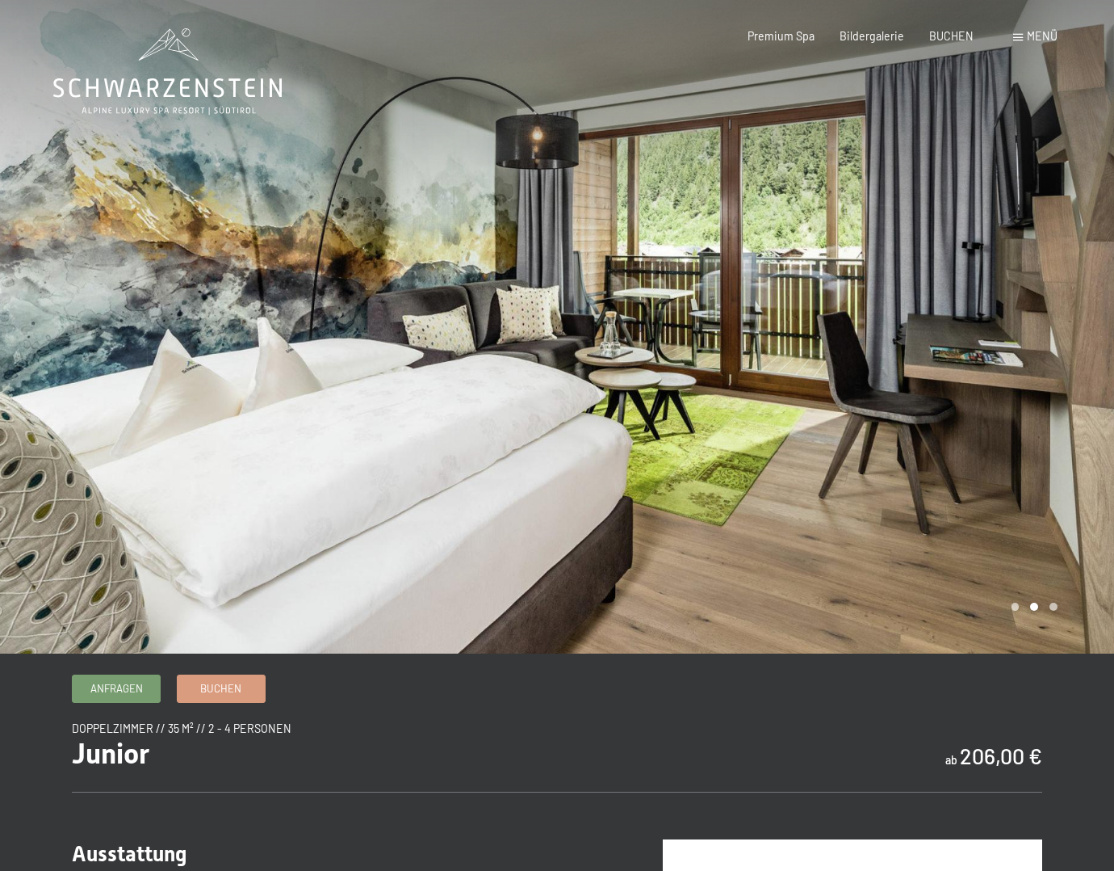
click at [1004, 384] on div at bounding box center [835, 326] width 557 height 653
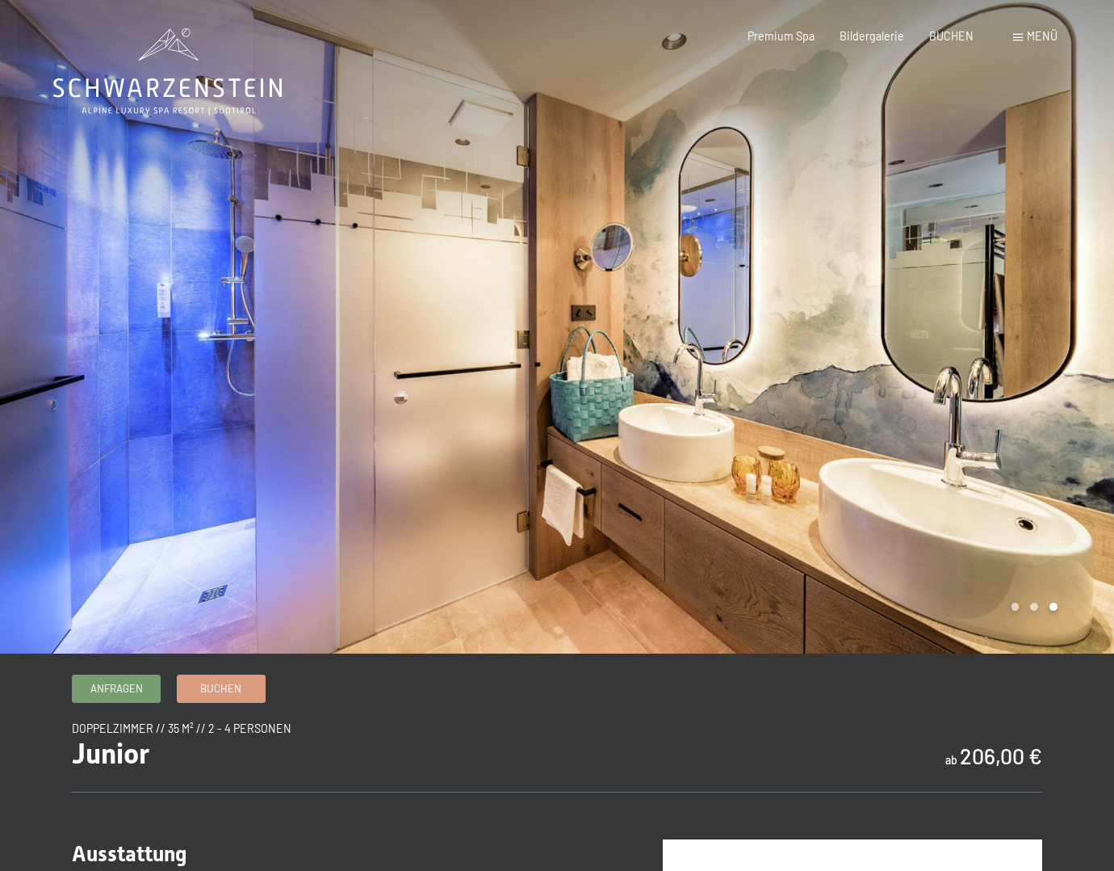
click at [1004, 384] on div at bounding box center [835, 326] width 557 height 653
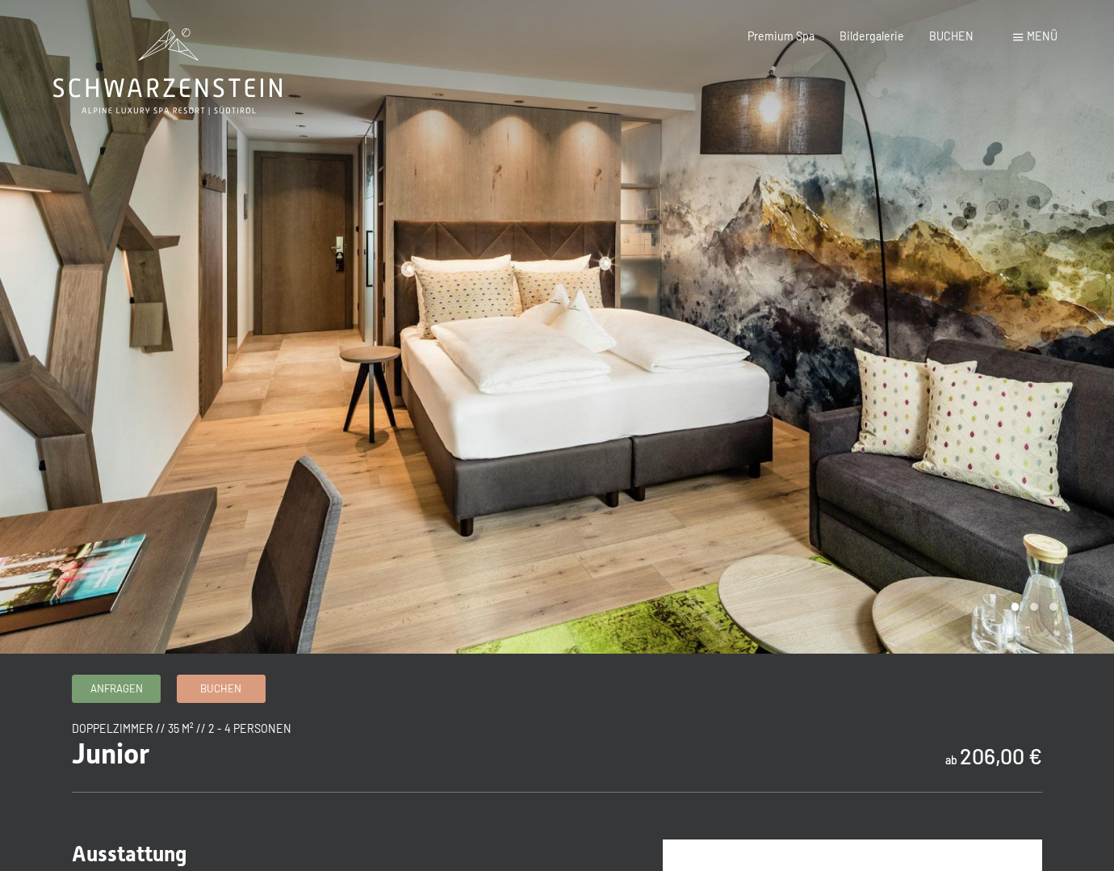
click at [1004, 384] on div at bounding box center [835, 326] width 557 height 653
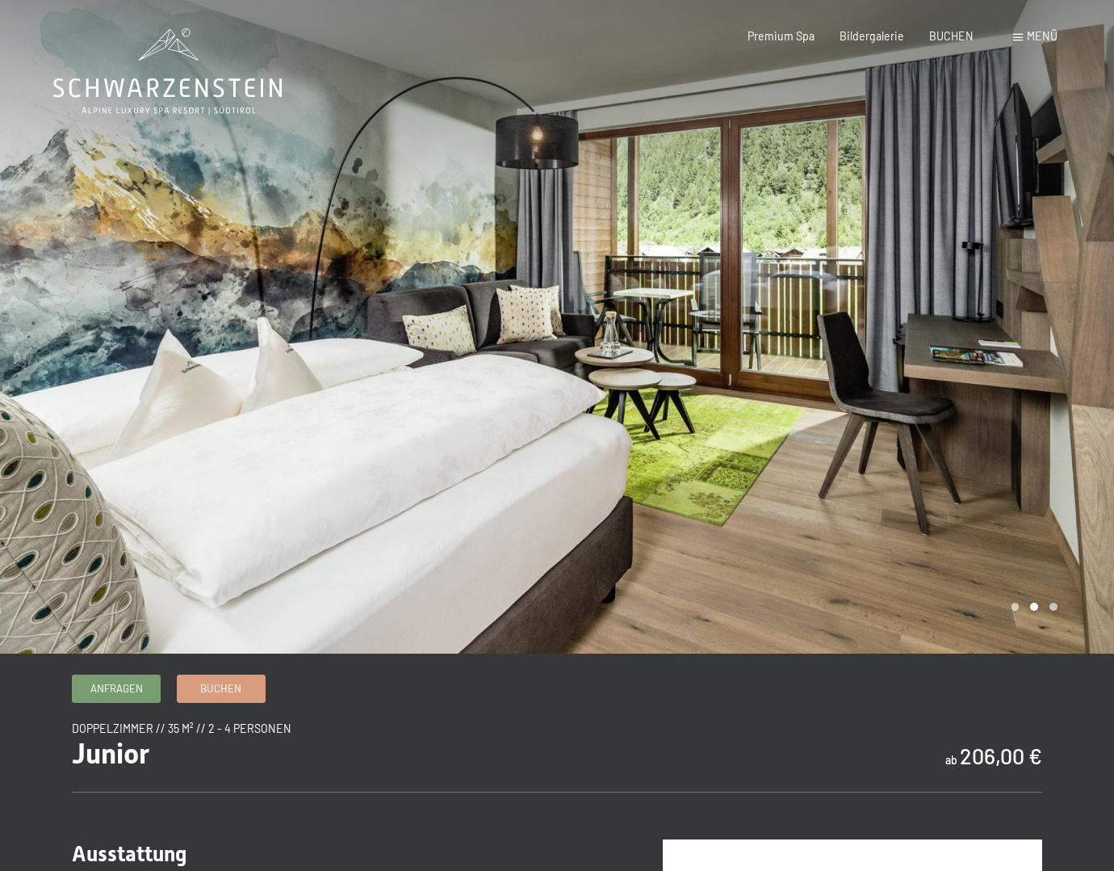
click at [1004, 384] on div at bounding box center [835, 326] width 557 height 653
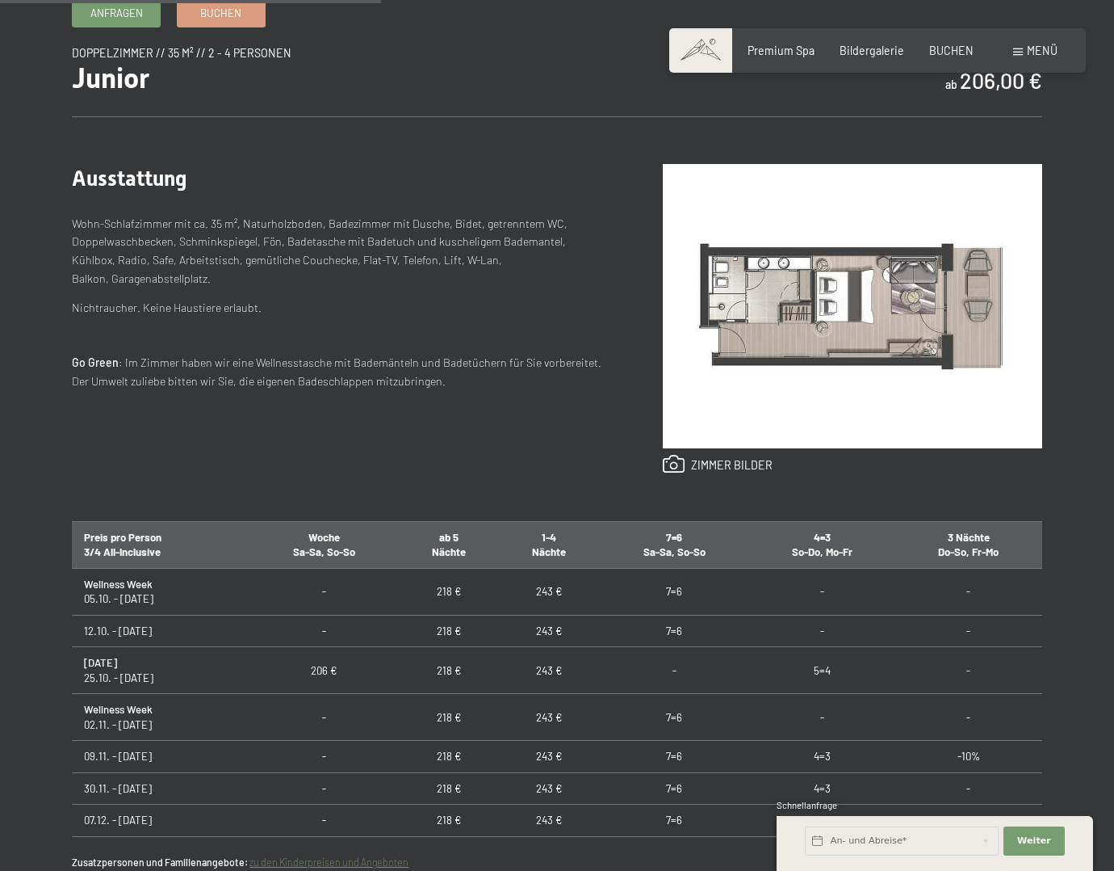
scroll to position [727, 0]
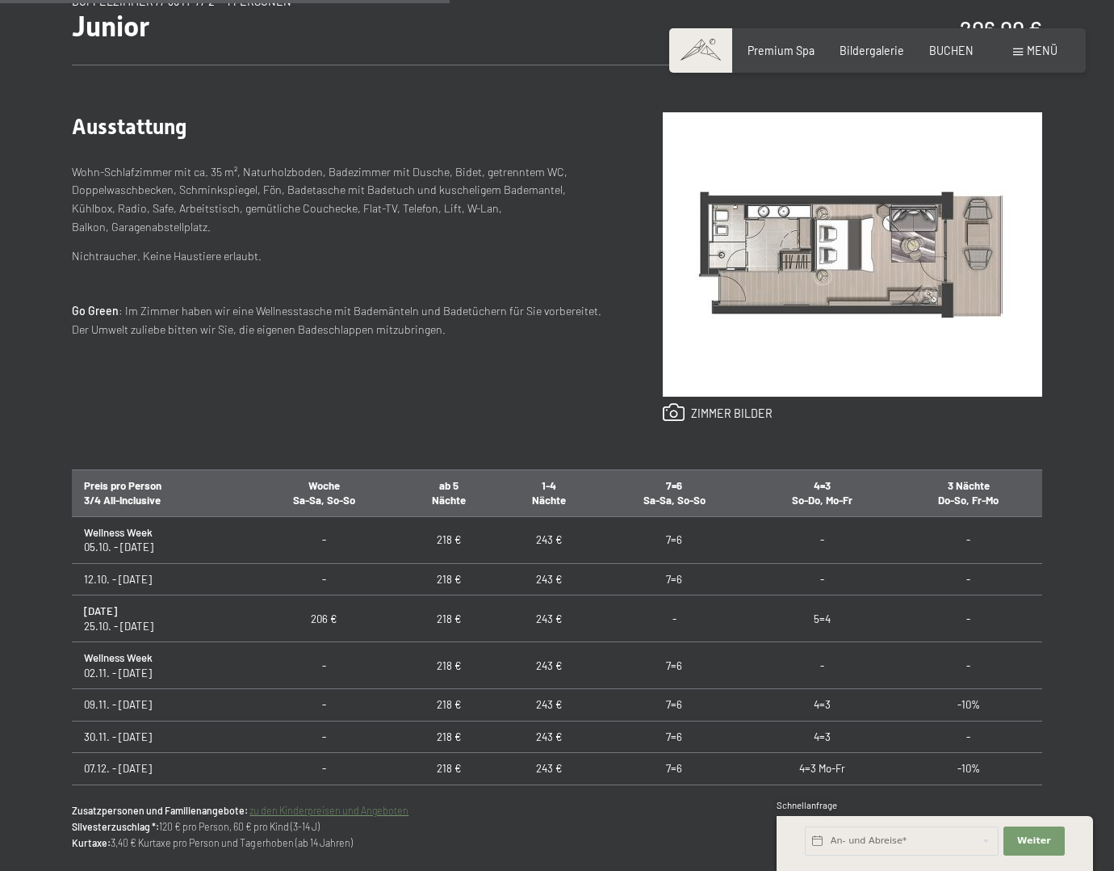
click at [762, 334] on img at bounding box center [853, 254] width 380 height 284
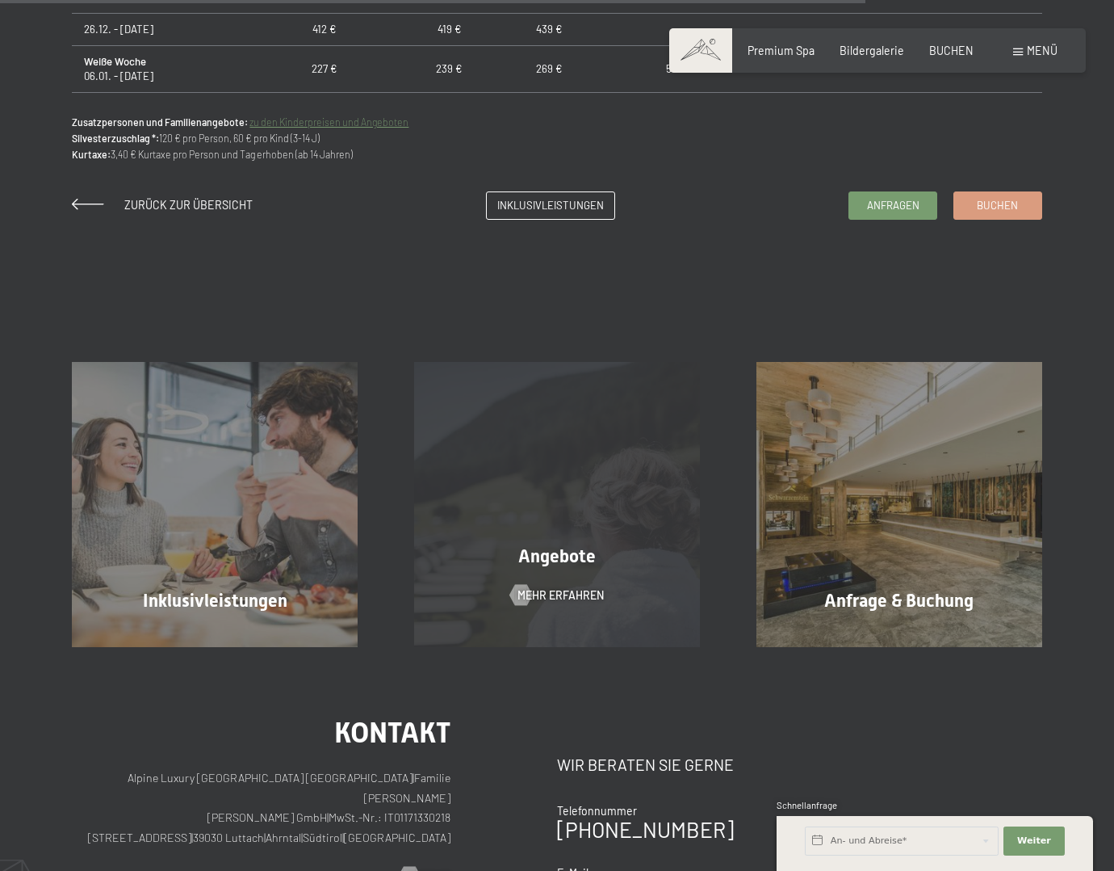
scroll to position [1454, 0]
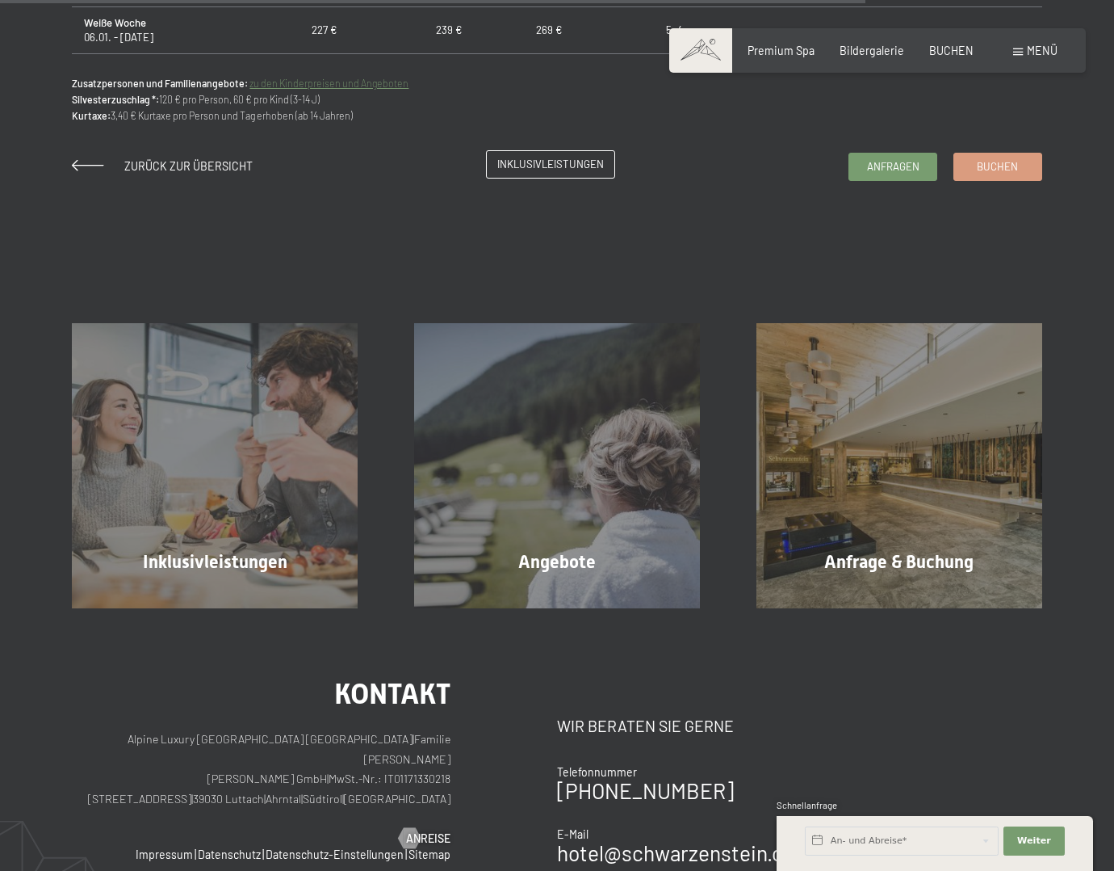
click at [564, 164] on span "Inklusivleistungen" at bounding box center [550, 164] width 107 height 15
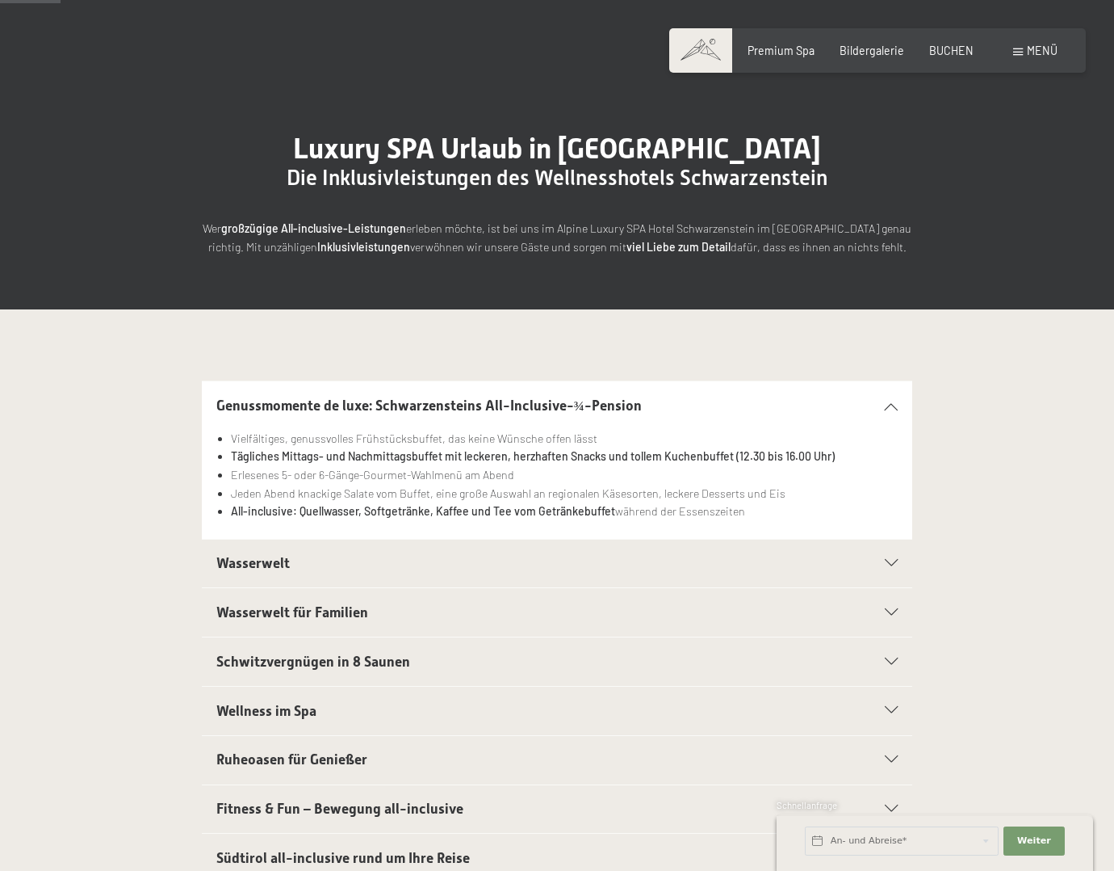
scroll to position [242, 0]
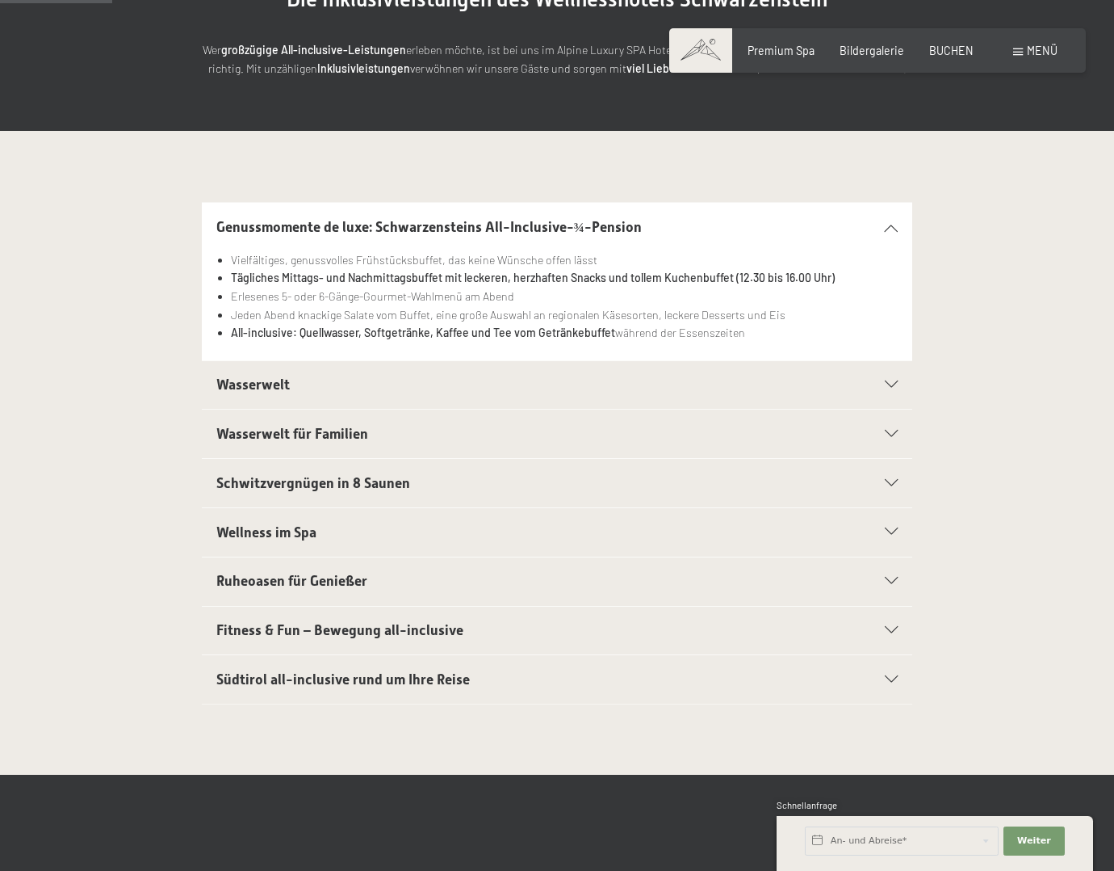
click at [356, 376] on h2 "Wasserwelt" at bounding box center [523, 385] width 614 height 20
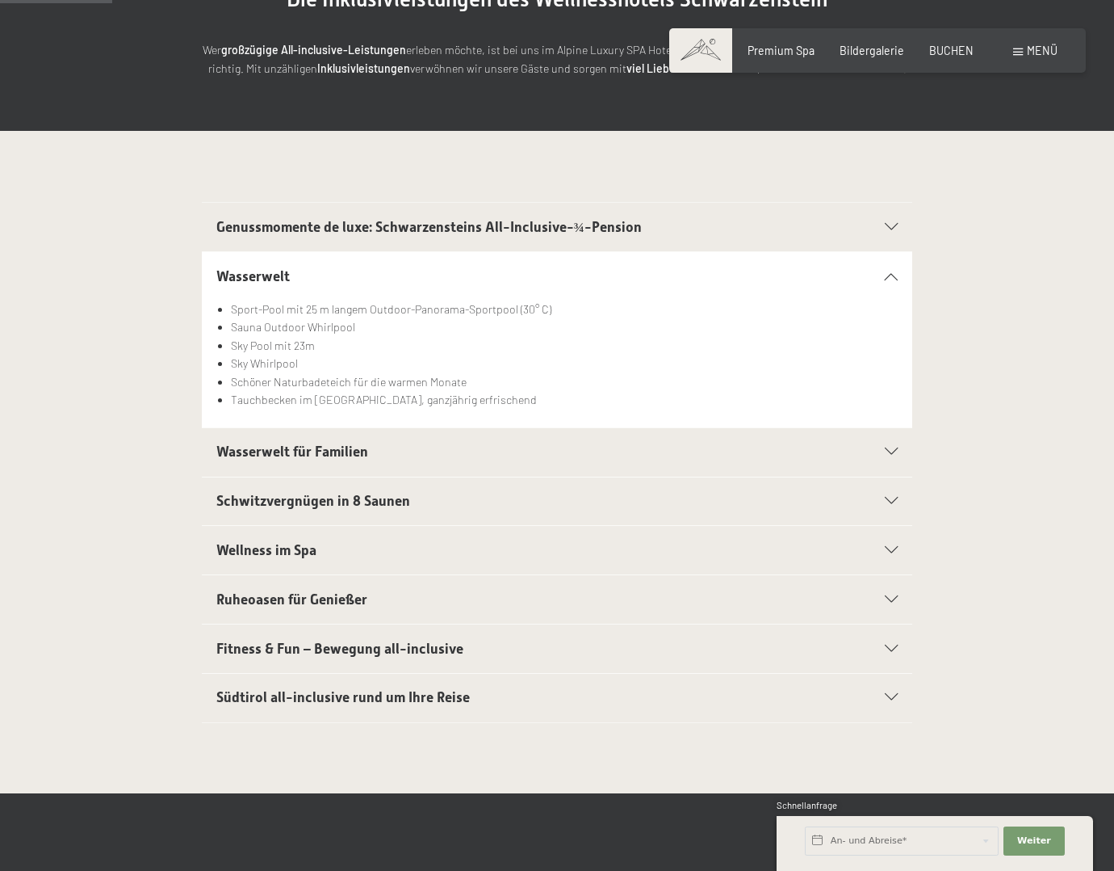
click at [340, 212] on div "Genussmomente de luxe: Schwarzensteins All-Inclusive-¾-Pension" at bounding box center [557, 227] width 682 height 48
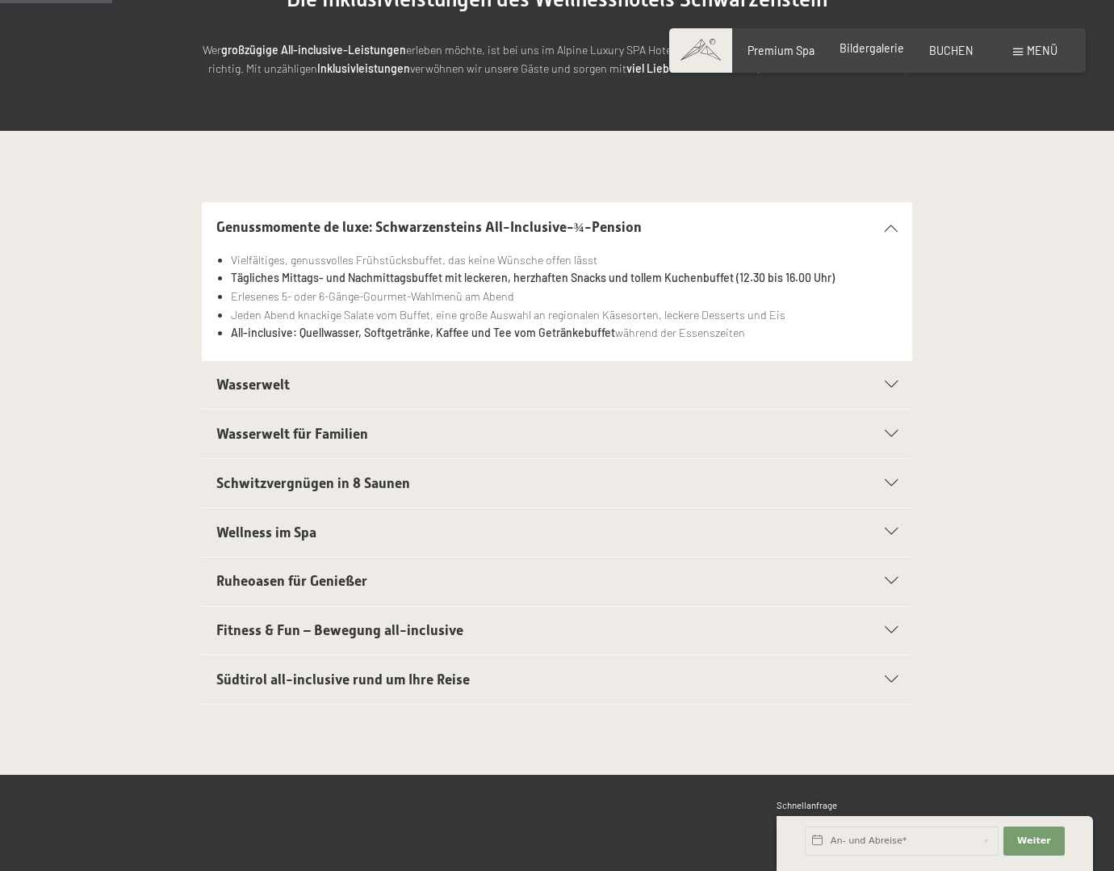
click at [883, 49] on span "Bildergalerie" at bounding box center [872, 48] width 65 height 14
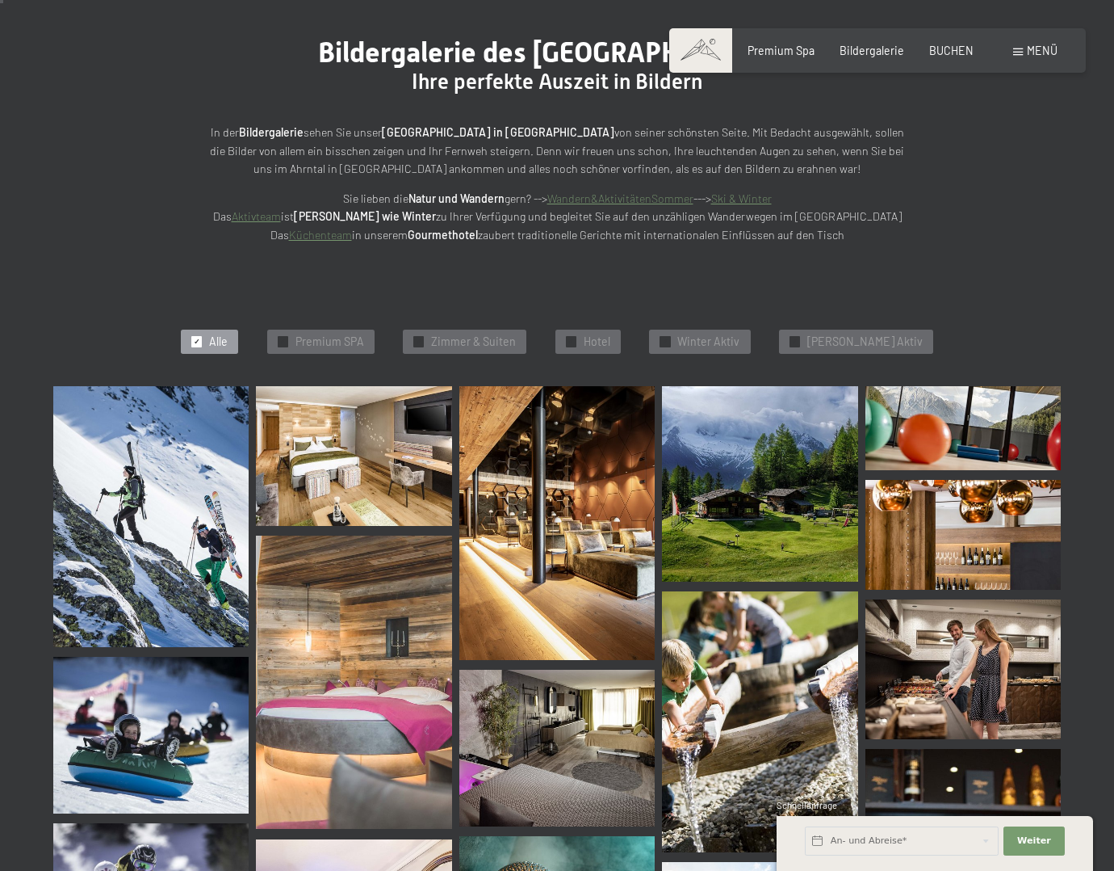
scroll to position [162, 0]
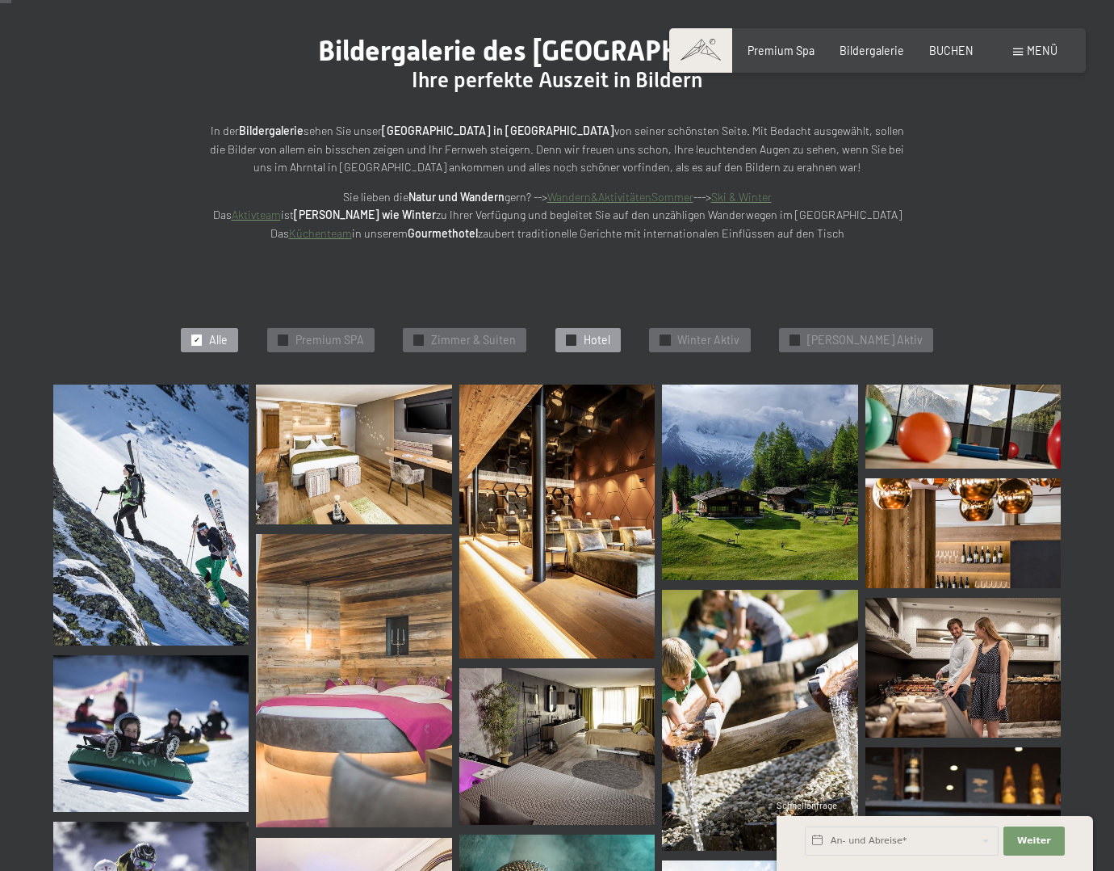
click at [621, 333] on div "✓ Hotel" at bounding box center [588, 340] width 65 height 24
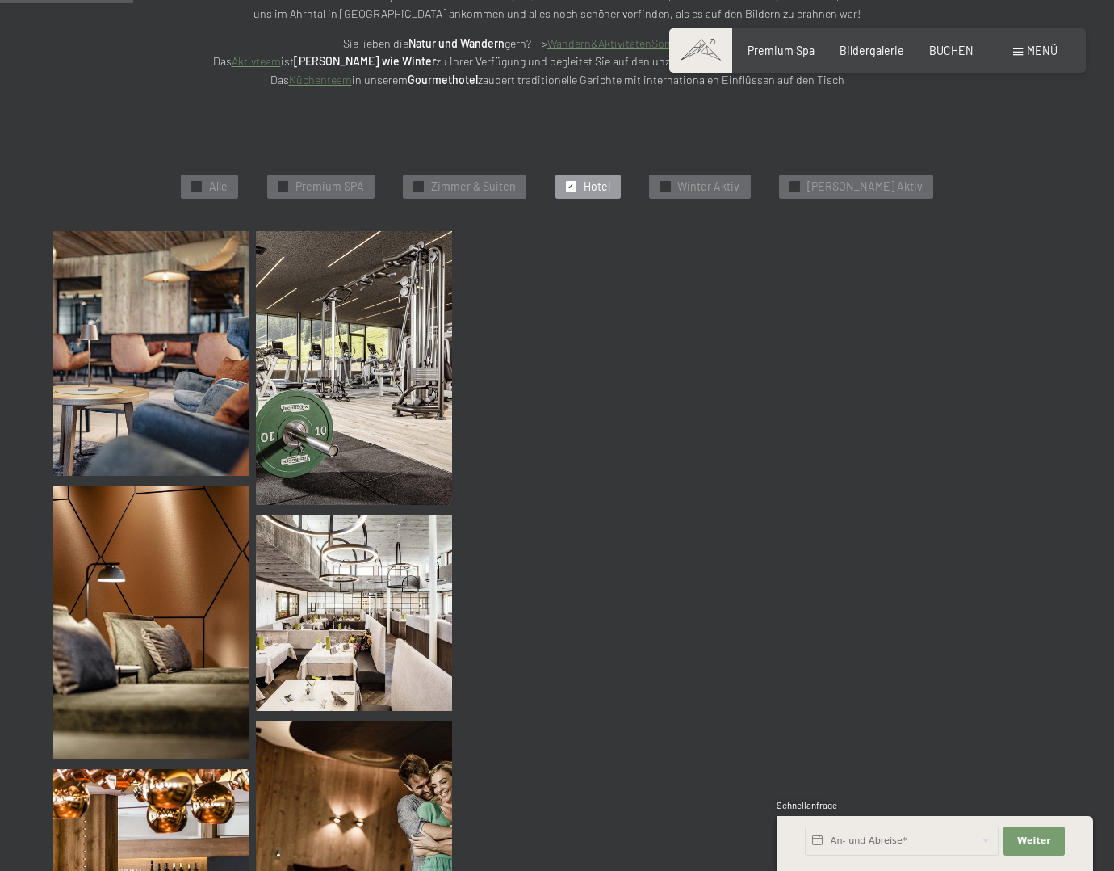
scroll to position [344, 0]
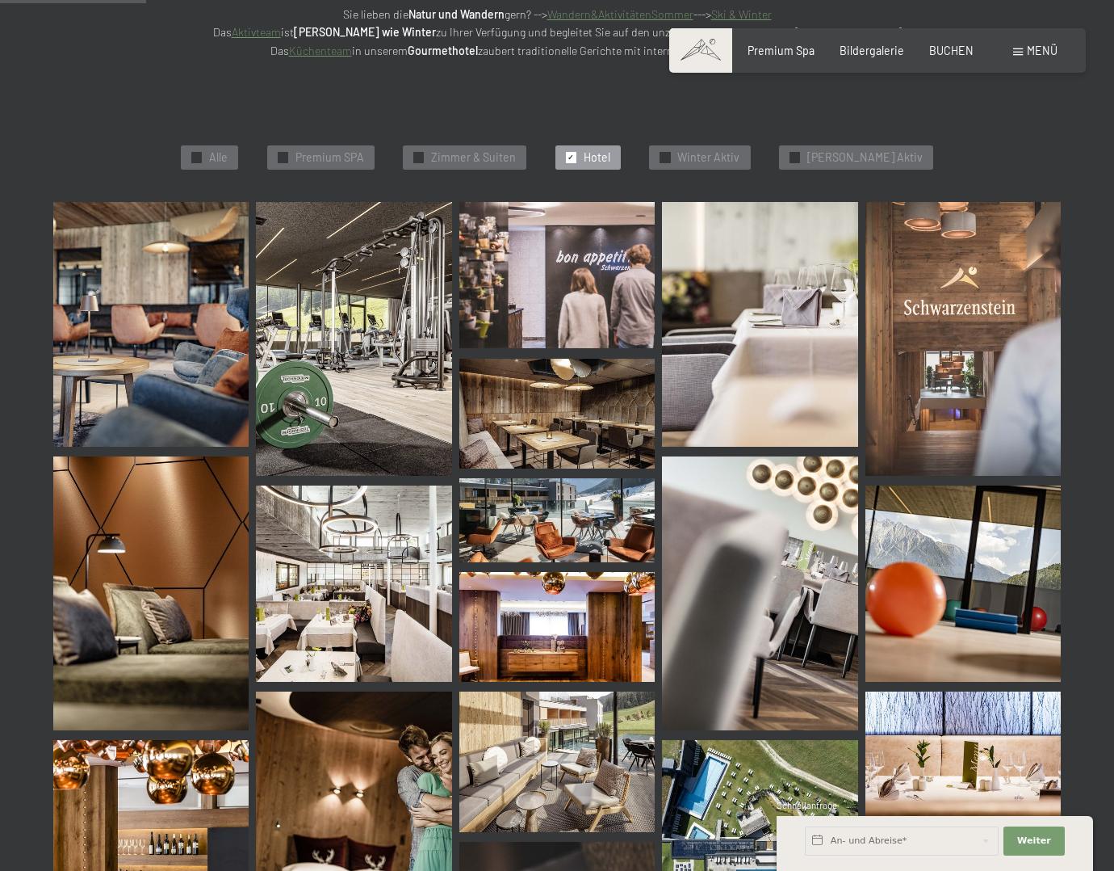
click at [222, 342] on img at bounding box center [150, 324] width 195 height 245
click at [393, 352] on img at bounding box center [353, 339] width 195 height 274
click at [367, 383] on img at bounding box center [353, 339] width 195 height 274
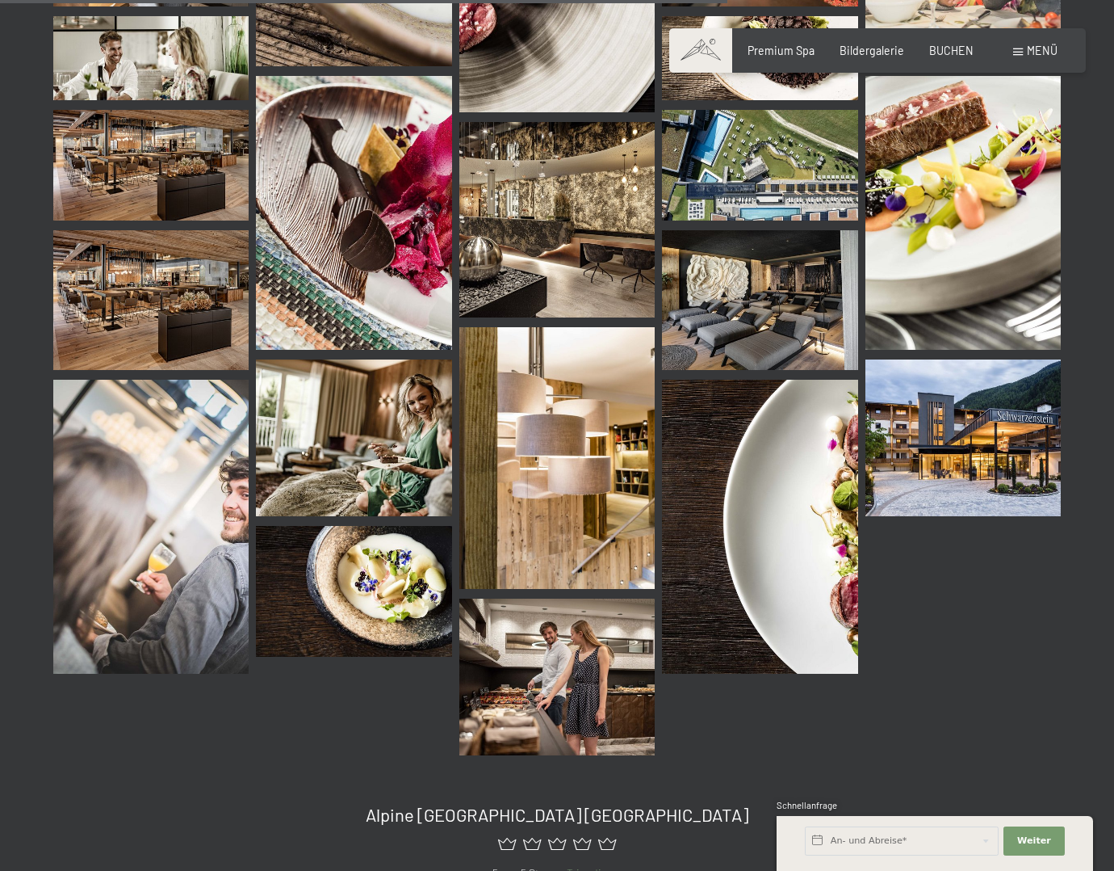
scroll to position [1717, 0]
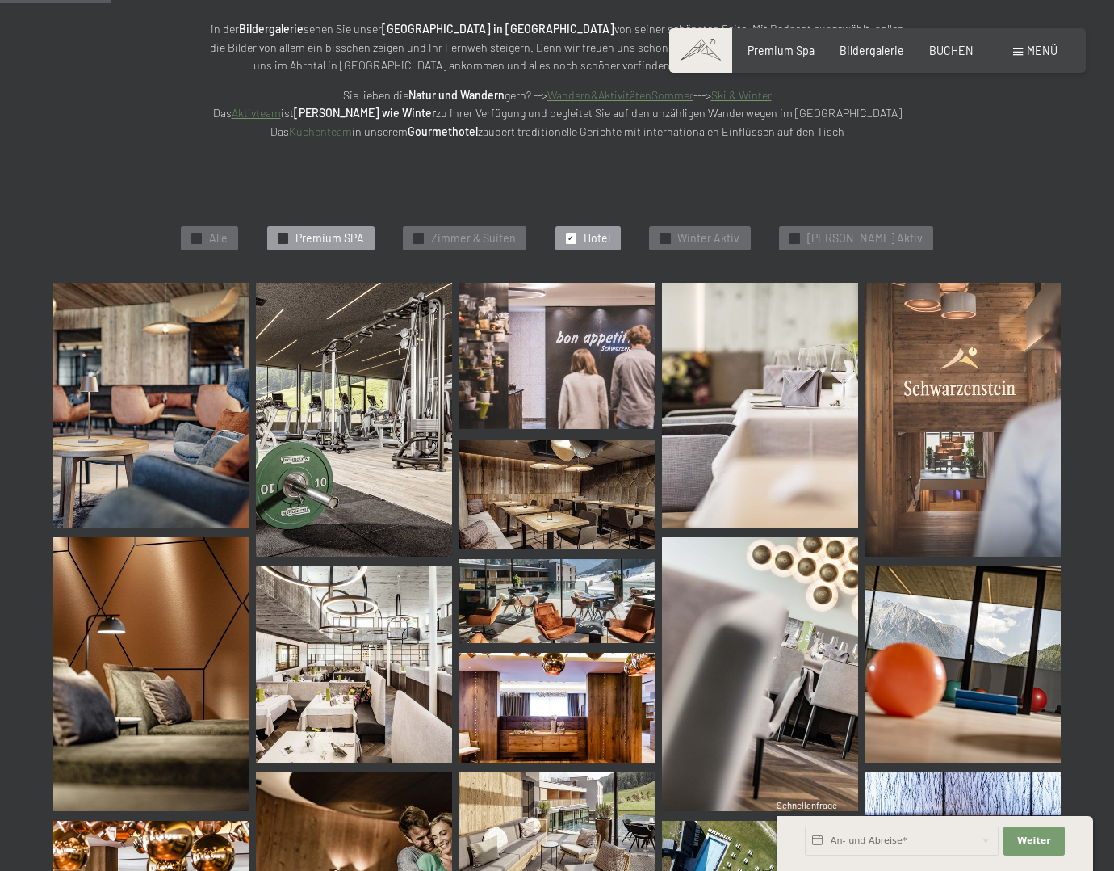
click at [364, 237] on span "Premium SPA" at bounding box center [330, 238] width 69 height 16
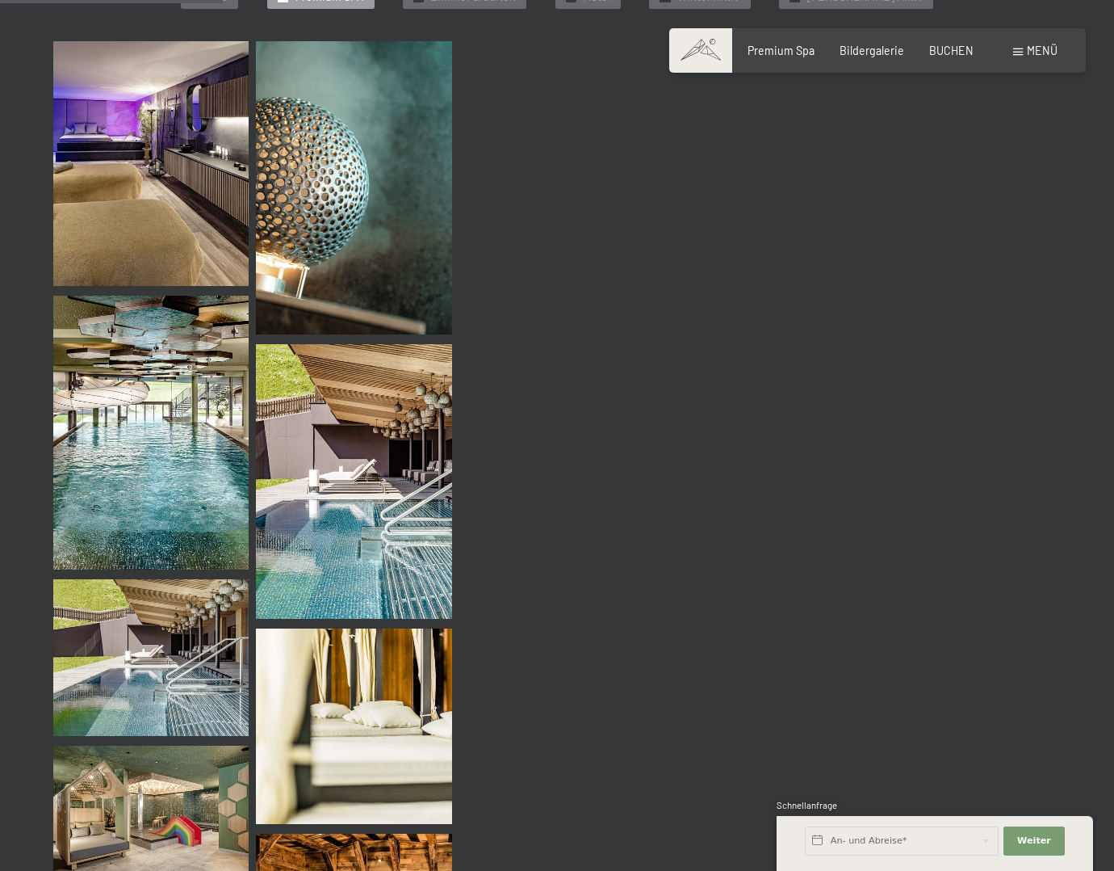
scroll to position [506, 0]
